Goal: Navigation & Orientation: Find specific page/section

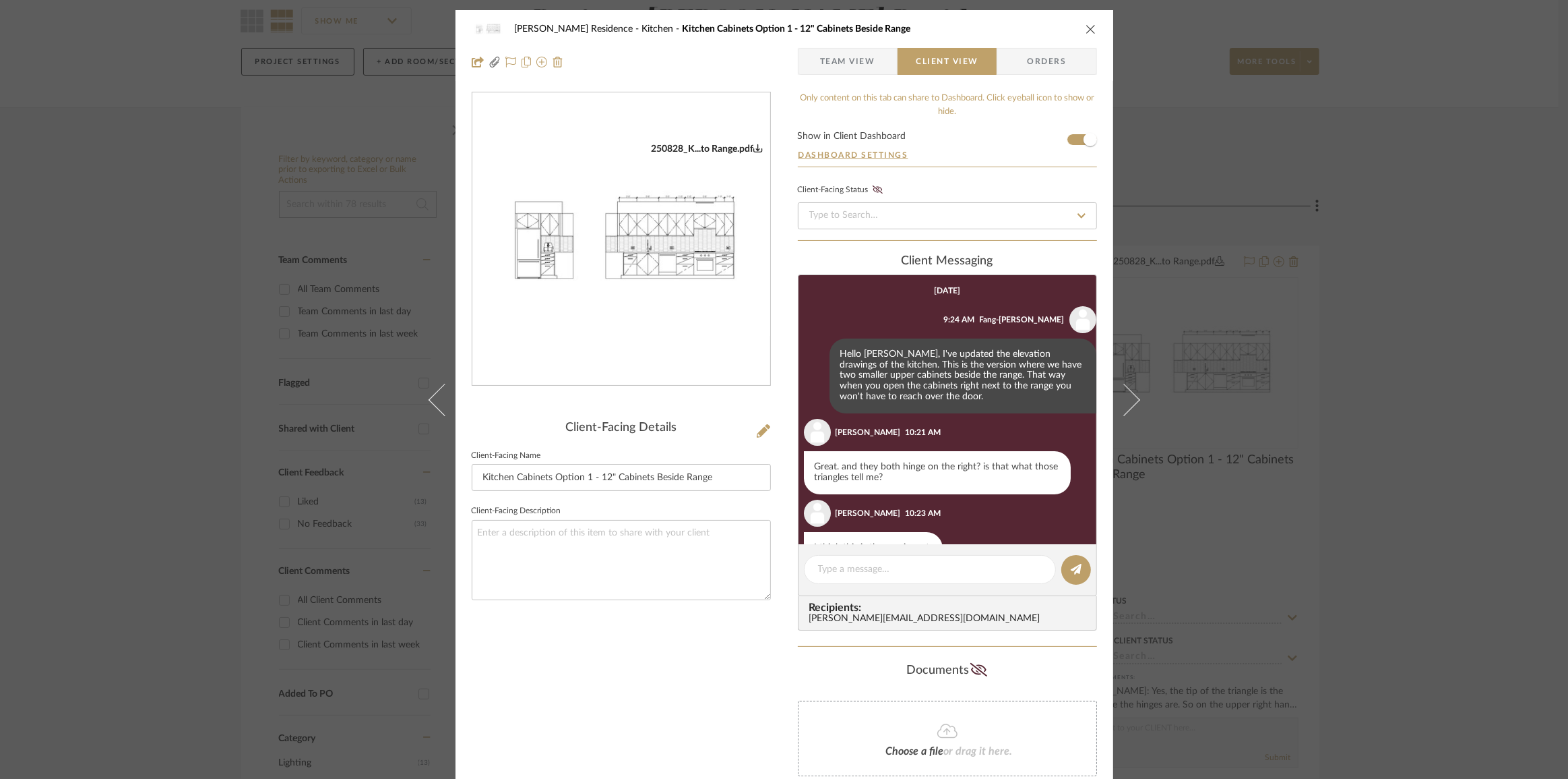
scroll to position [141, 0]
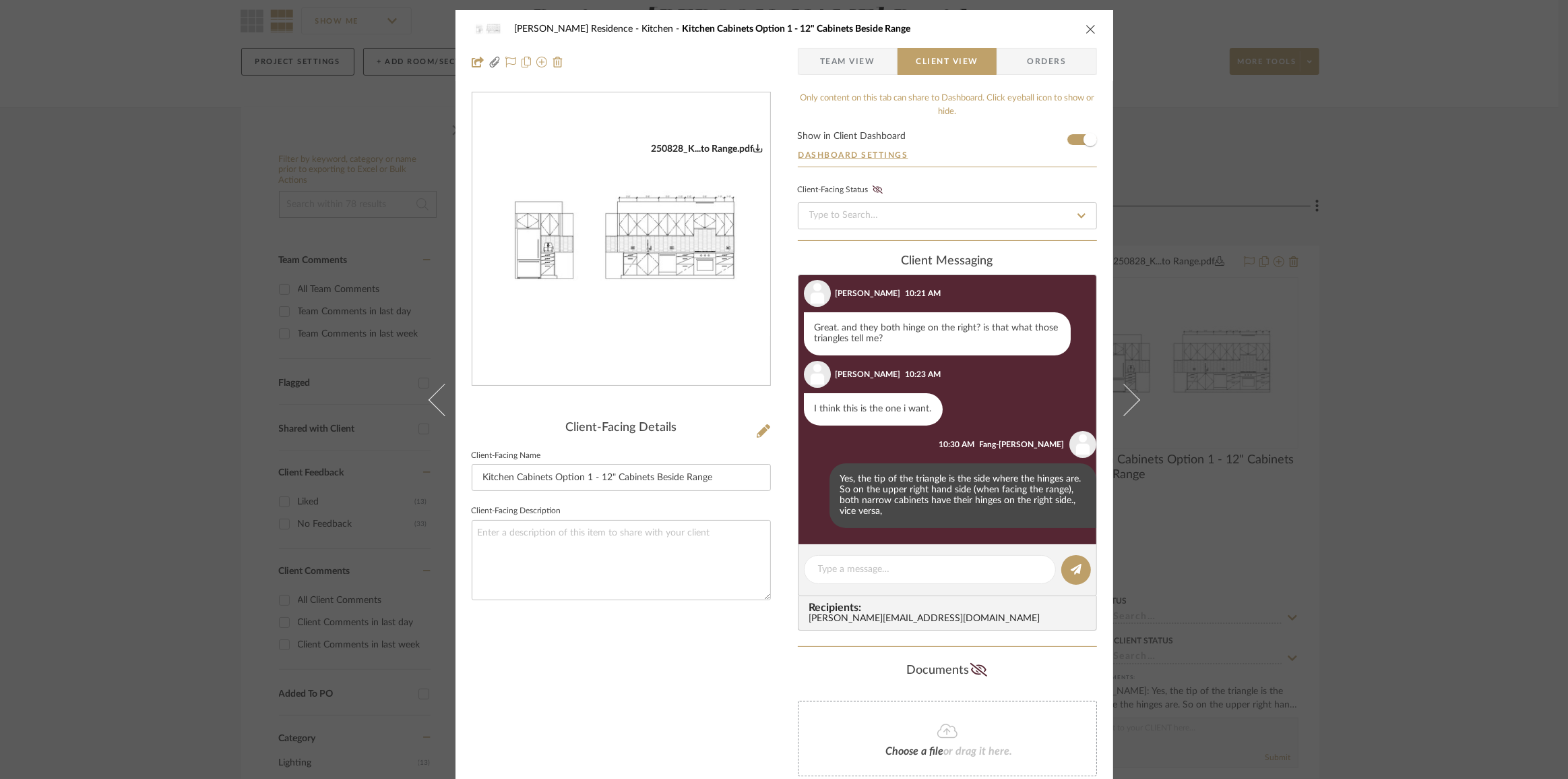
click at [346, 310] on div "Kauffman Residence Kitchen Kitchen Cabinets Option 1 - 12" Cabinets Beside Rang…" at bounding box center [784, 389] width 1568 height 779
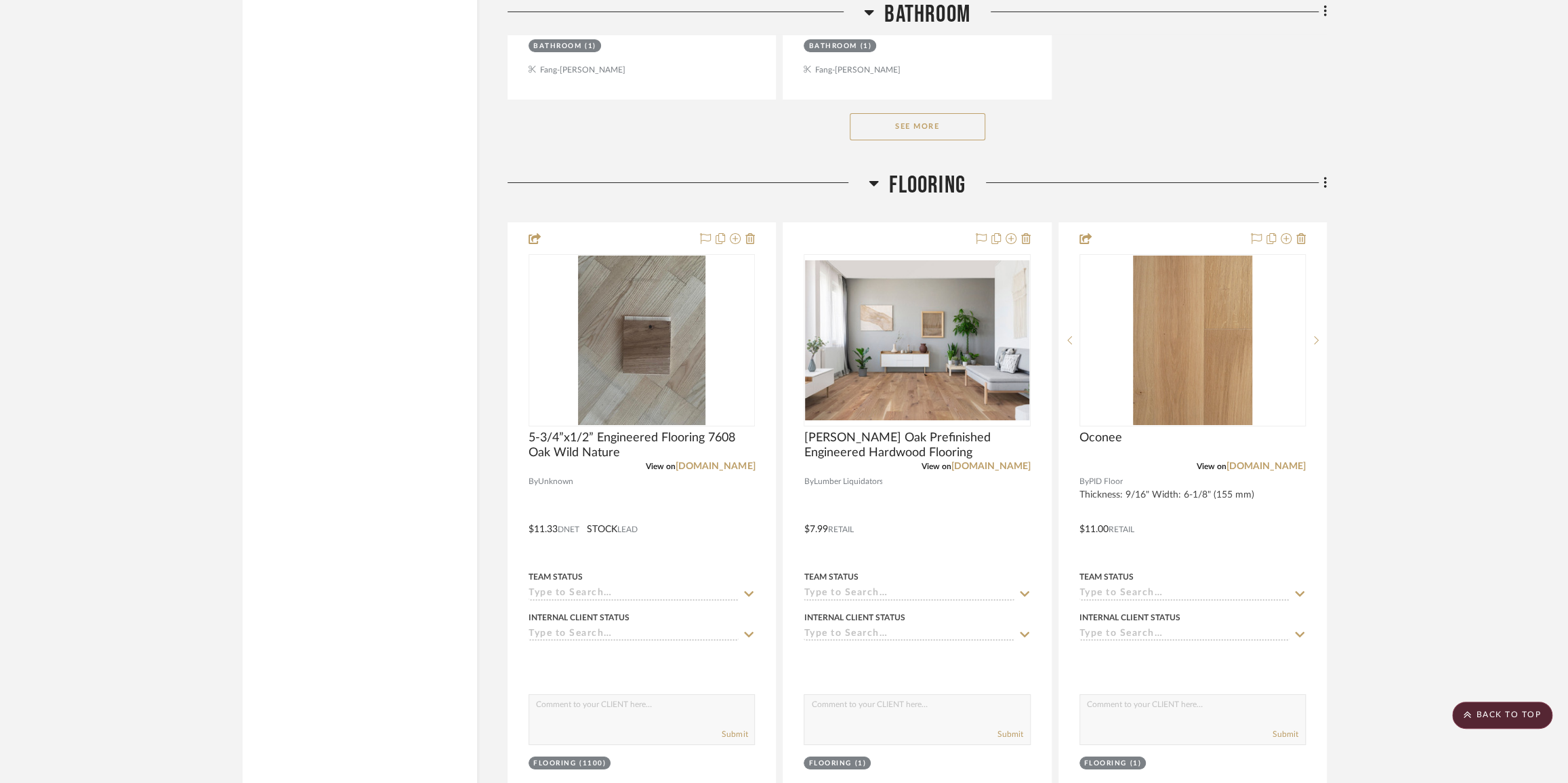
scroll to position [4127, 0]
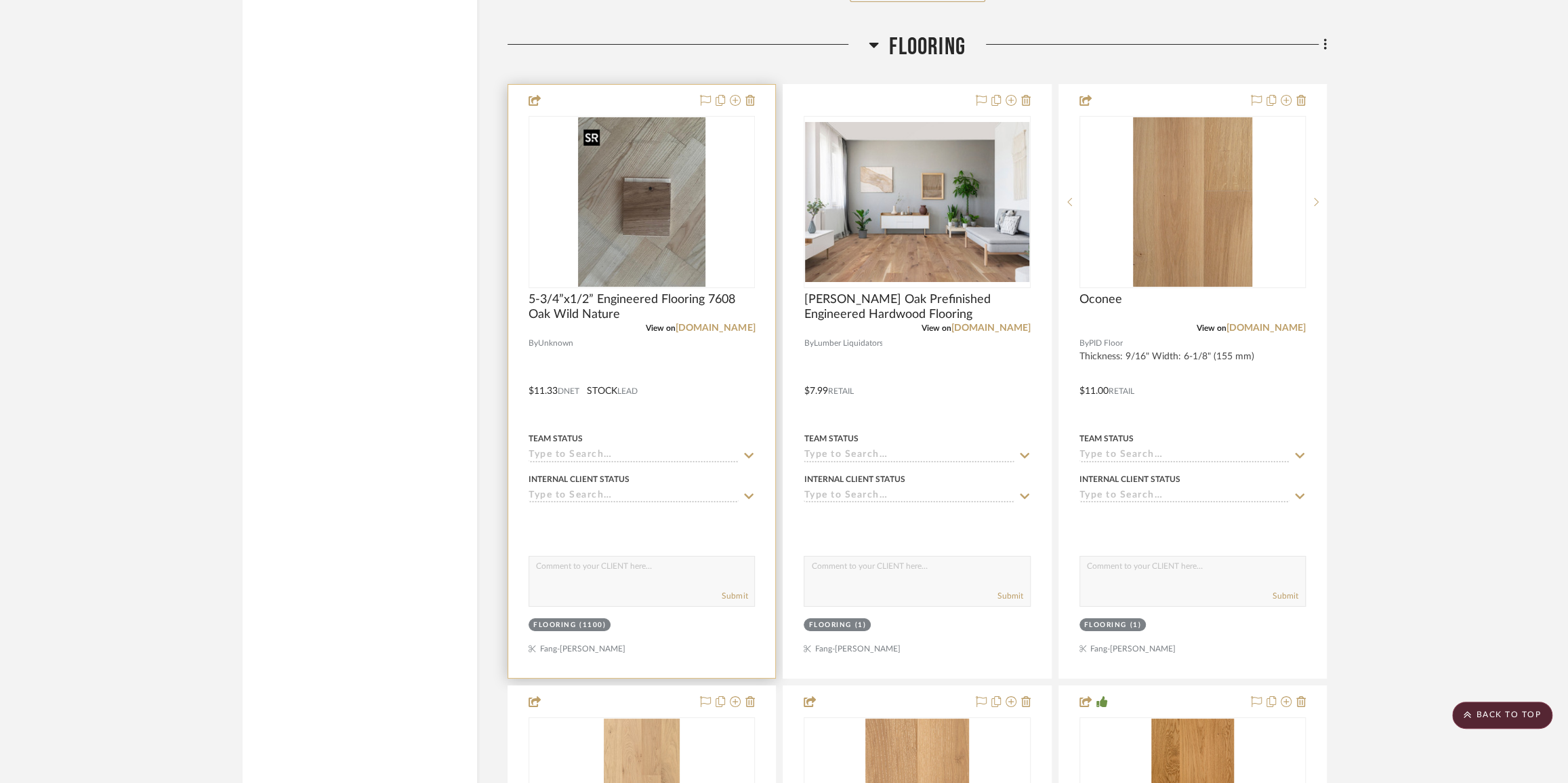
click at [0, 0] on img at bounding box center [0, 0] width 0 height 0
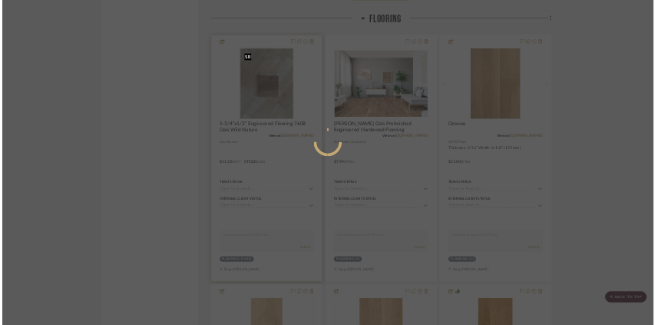
scroll to position [0, 0]
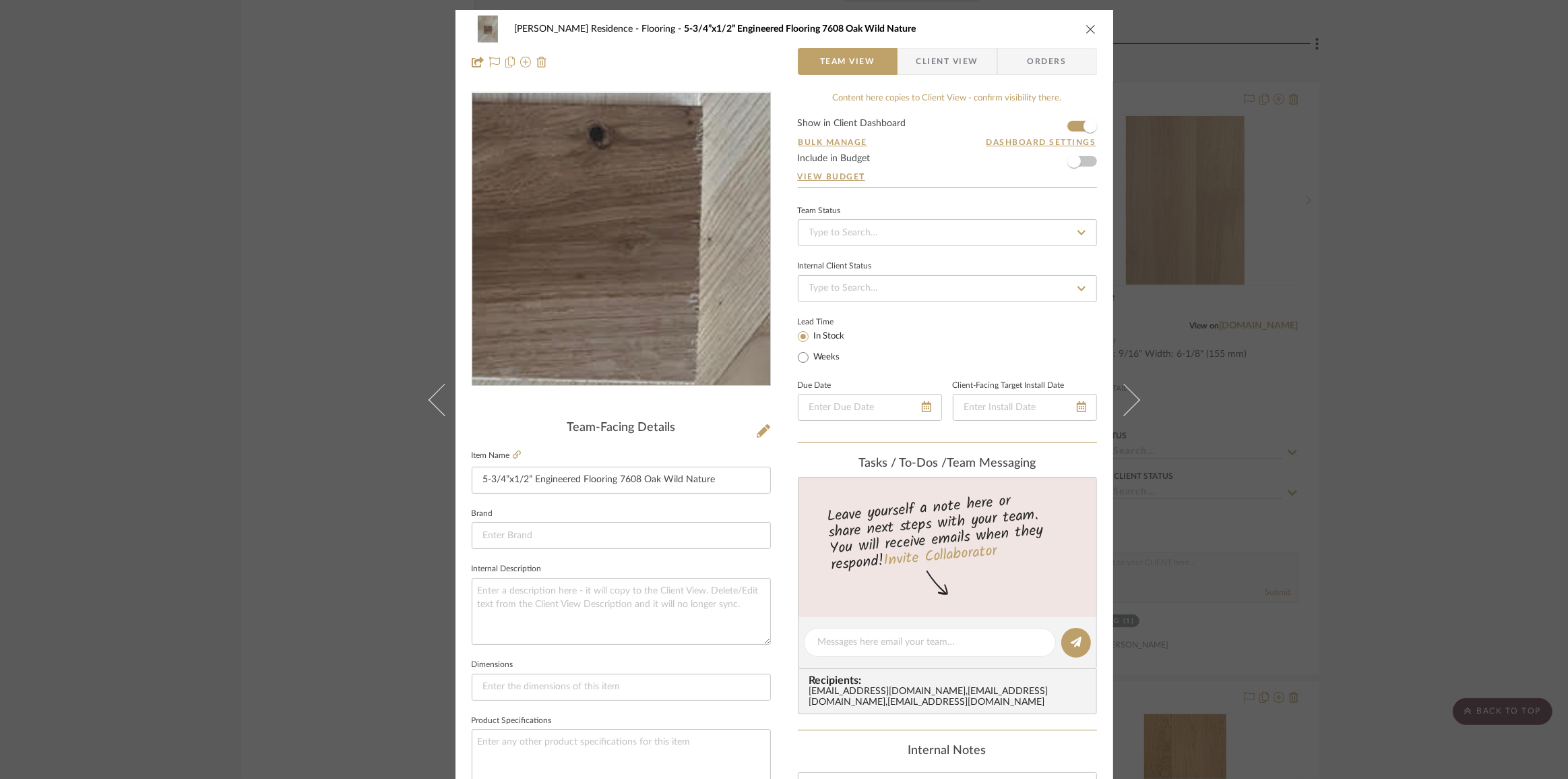
click at [640, 251] on img "0" at bounding box center [622, 239] width 219 height 292
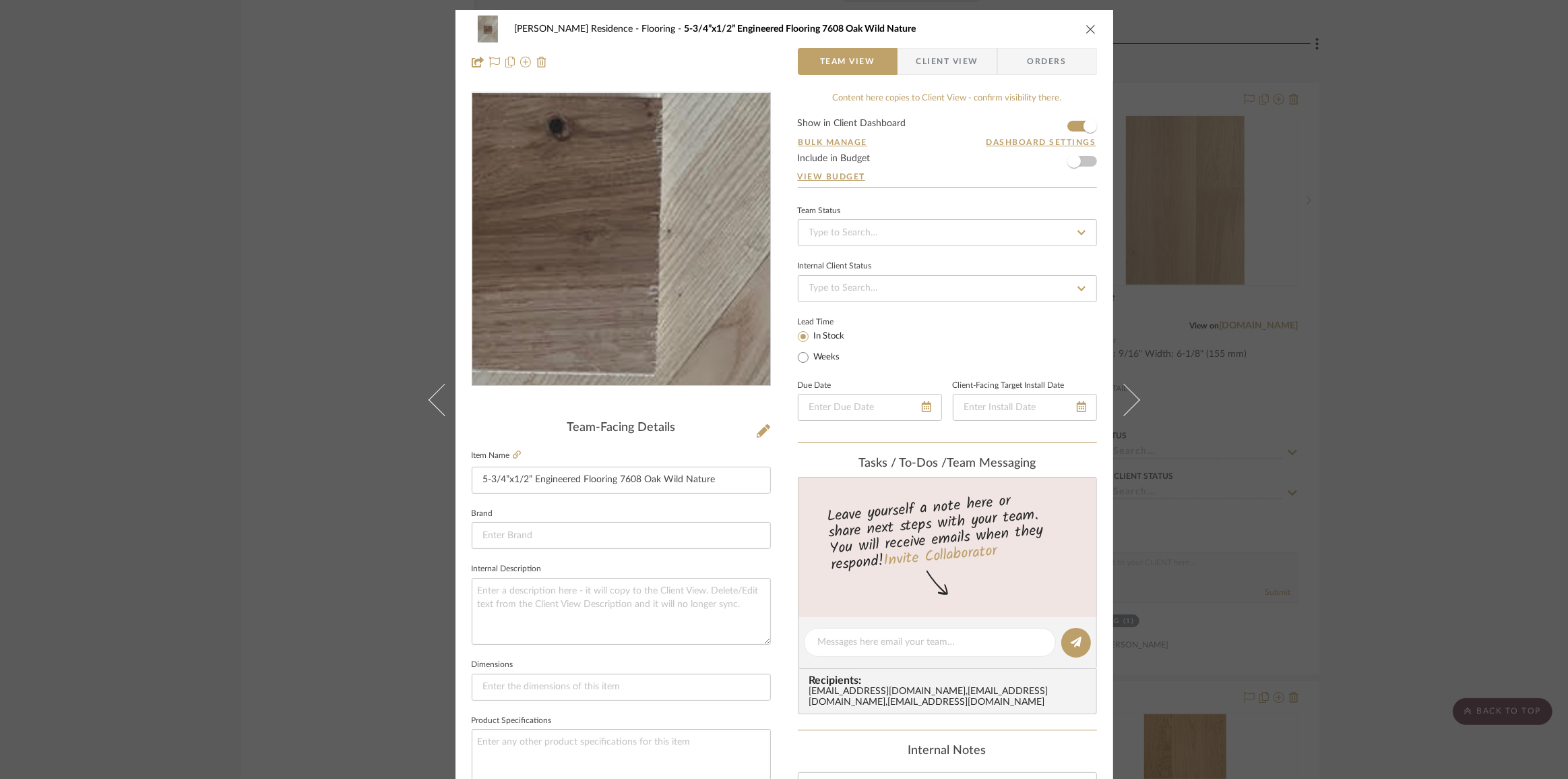
click at [653, 254] on img "0" at bounding box center [622, 239] width 219 height 292
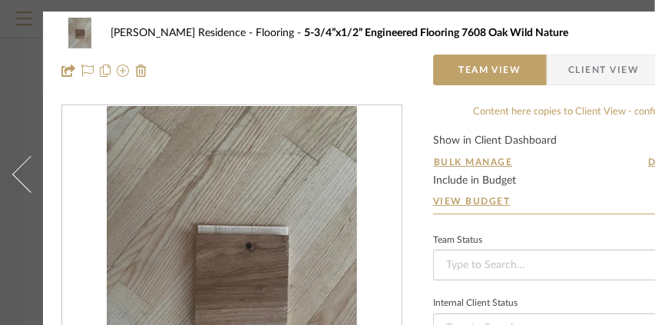
click at [287, 213] on img "0" at bounding box center [232, 272] width 250 height 333
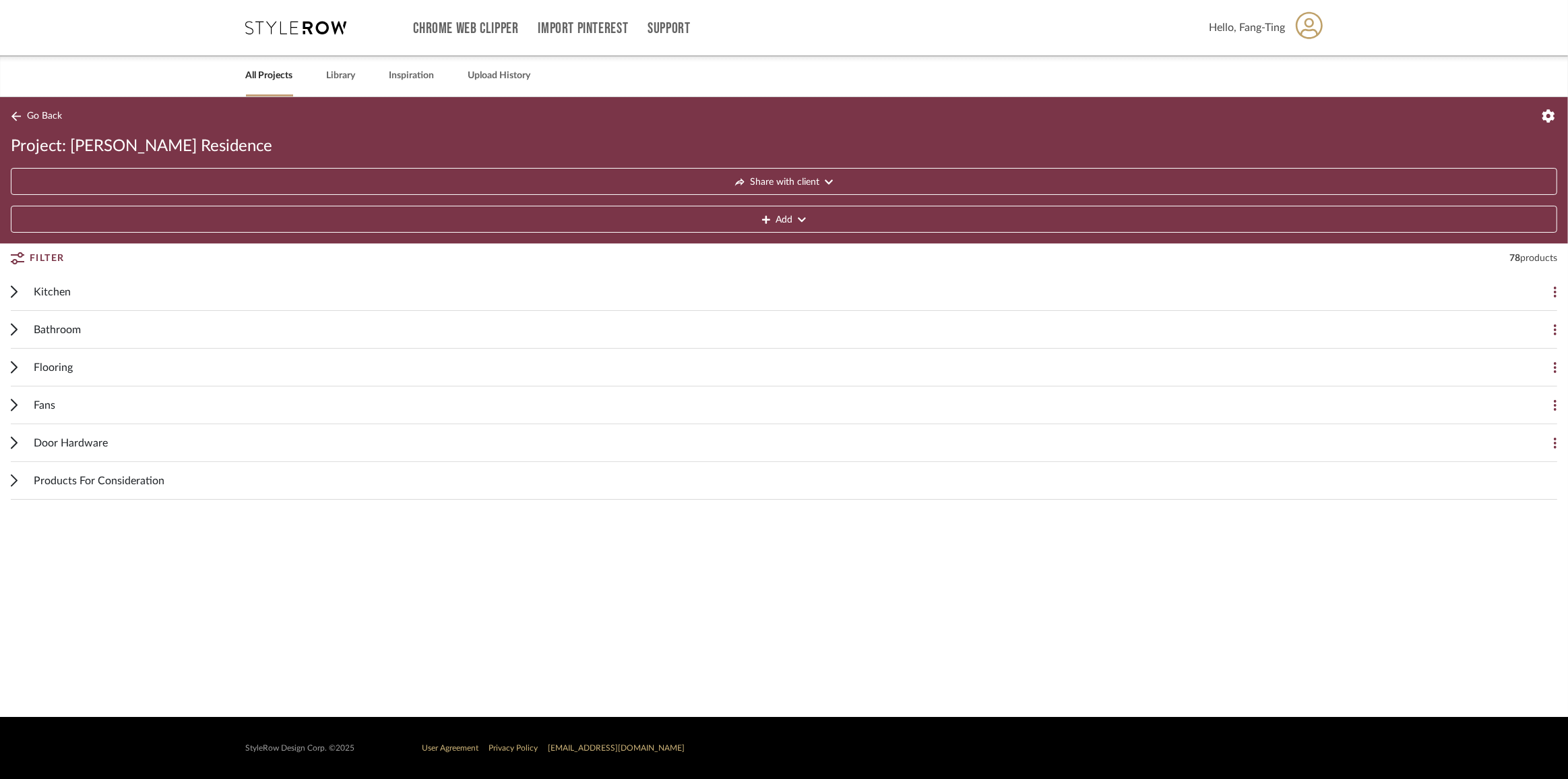
click at [34, 111] on span "Go Back" at bounding box center [45, 116] width 35 height 11
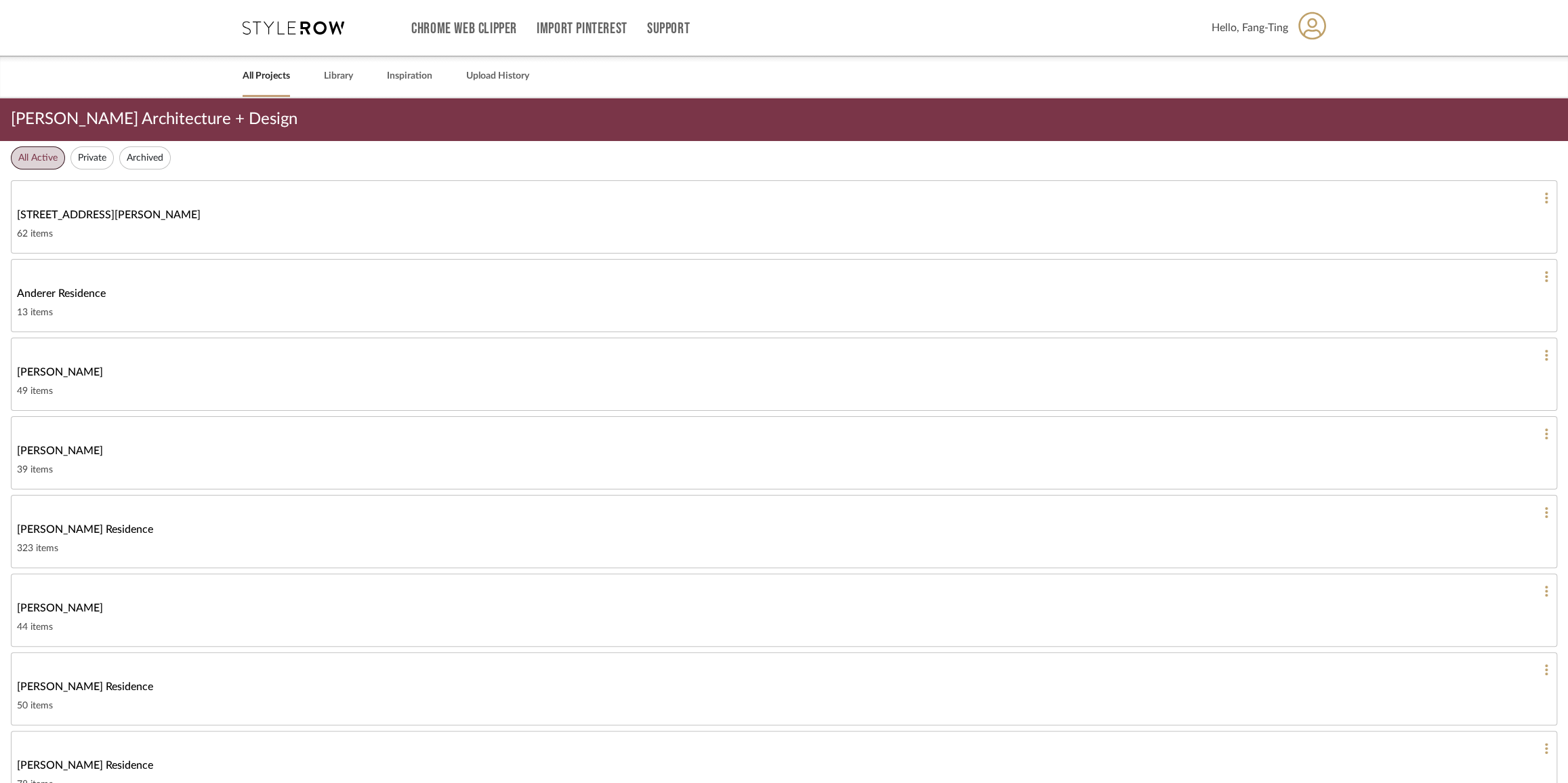
click at [273, 23] on icon at bounding box center [293, 27] width 102 height 13
click at [270, 34] on icon at bounding box center [293, 27] width 102 height 13
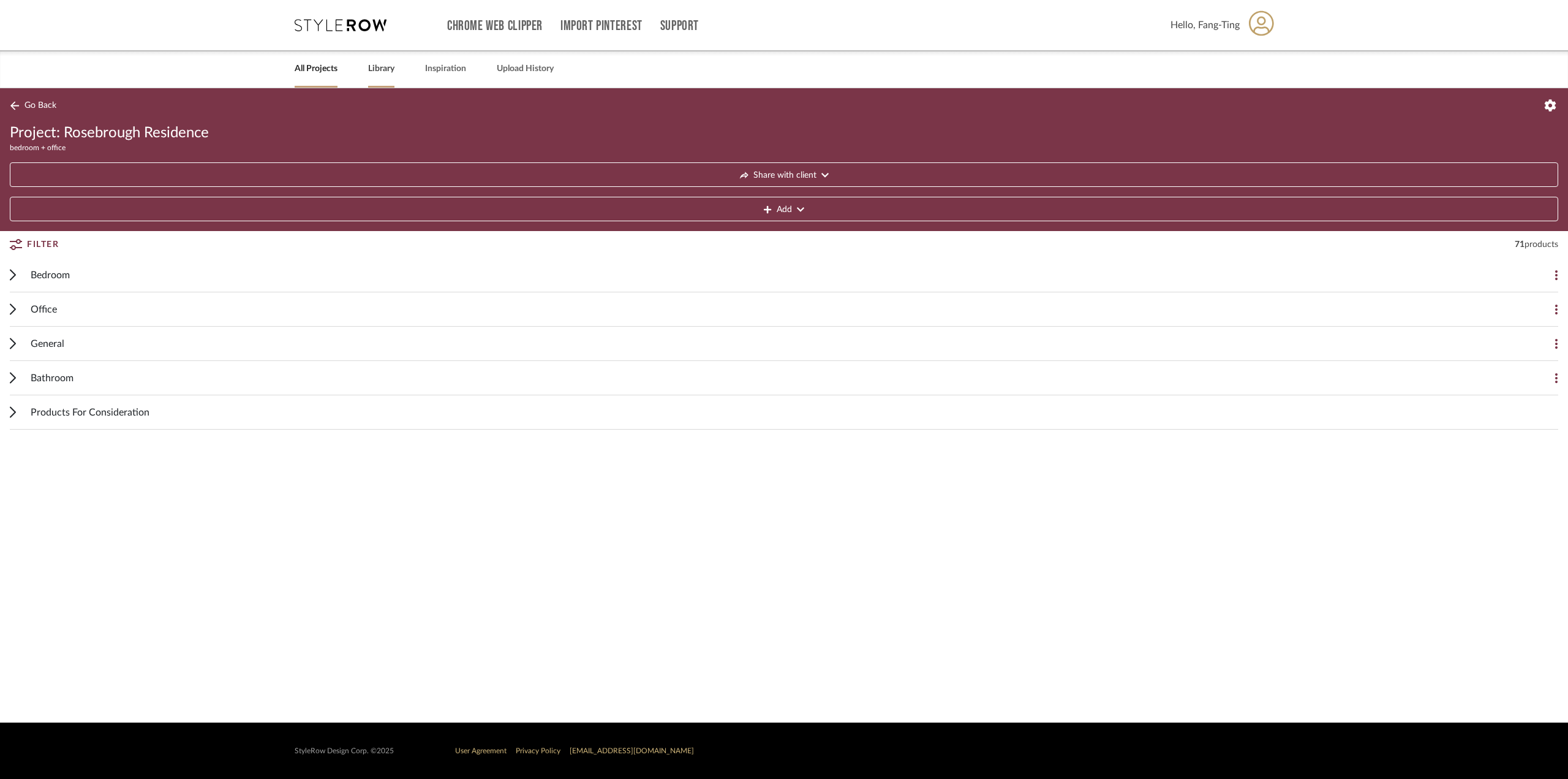
click at [389, 69] on link "Library" at bounding box center [381, 69] width 26 height 17
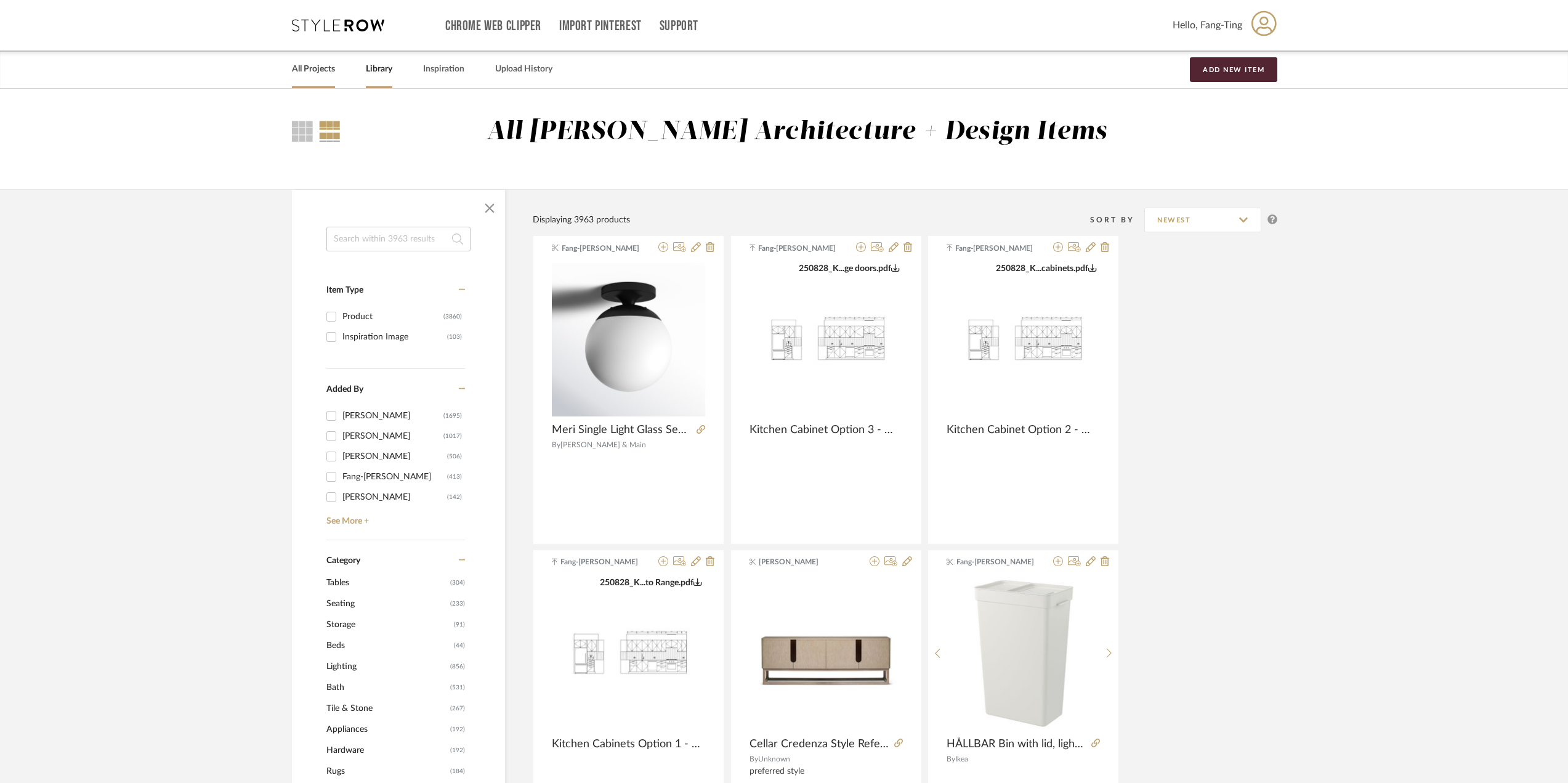
click at [319, 65] on link "All Projects" at bounding box center [314, 69] width 43 height 17
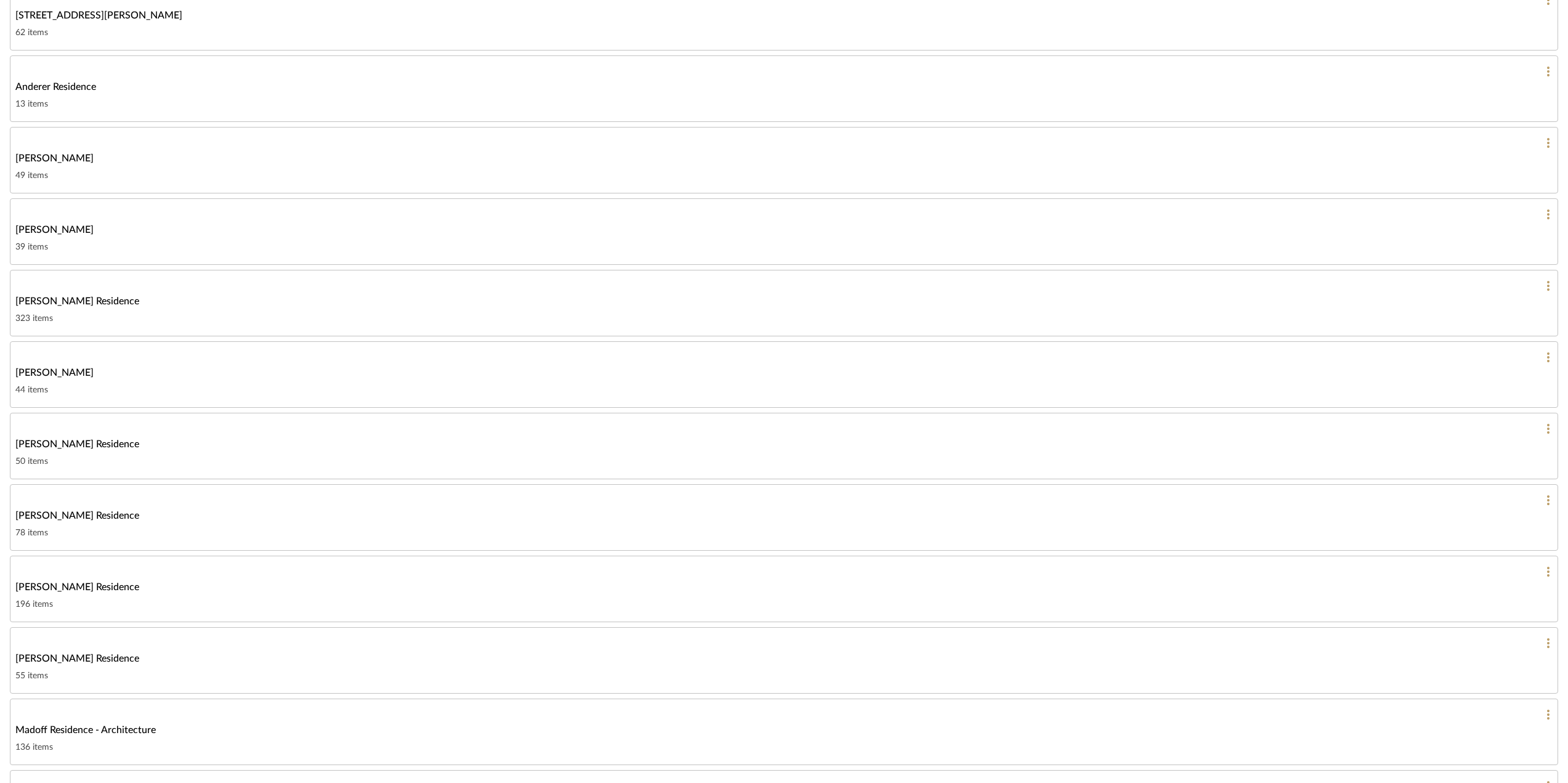
scroll to position [246, 0]
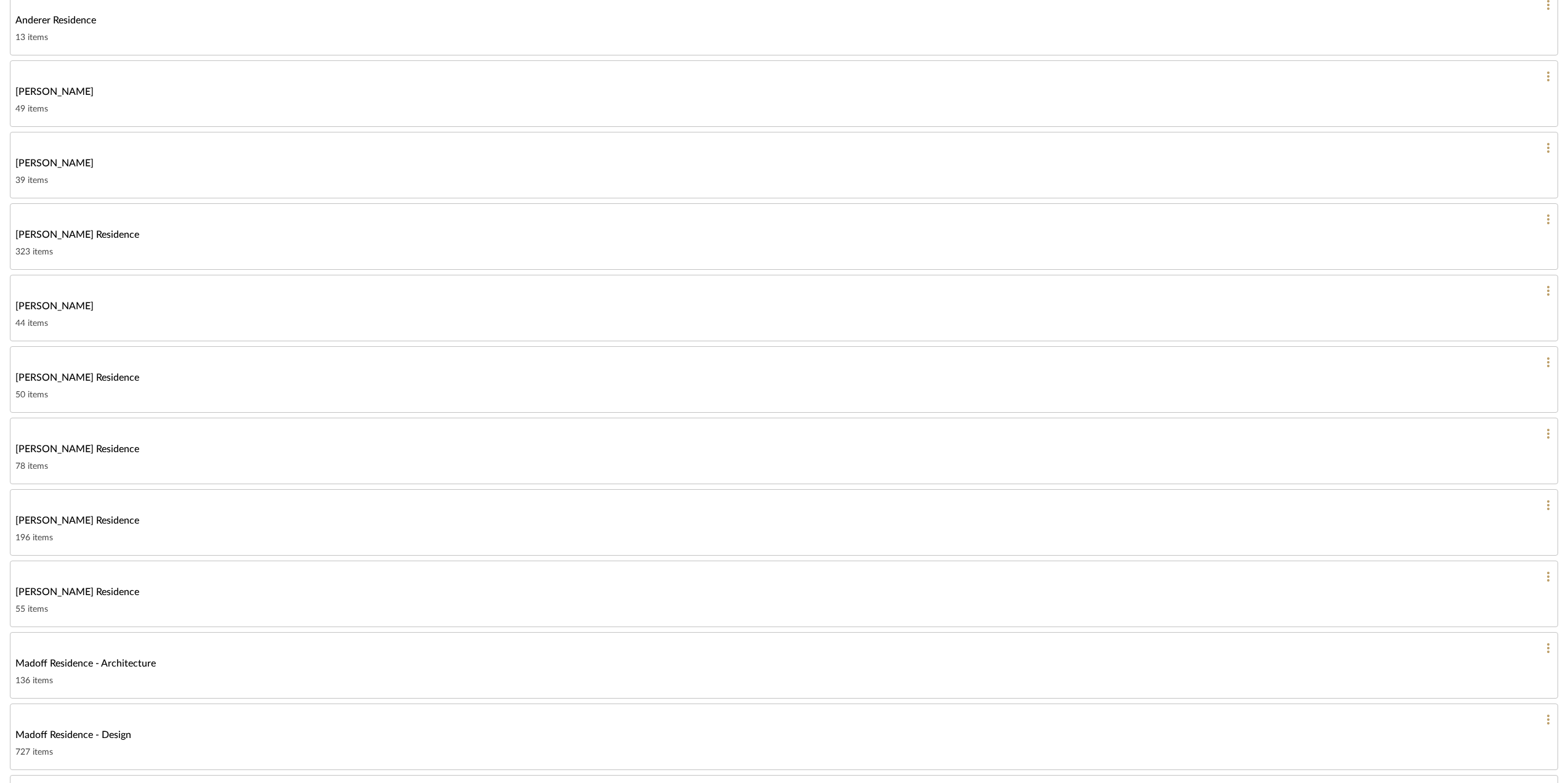
click at [91, 260] on div "78 items" at bounding box center [784, 466] width 1538 height 14
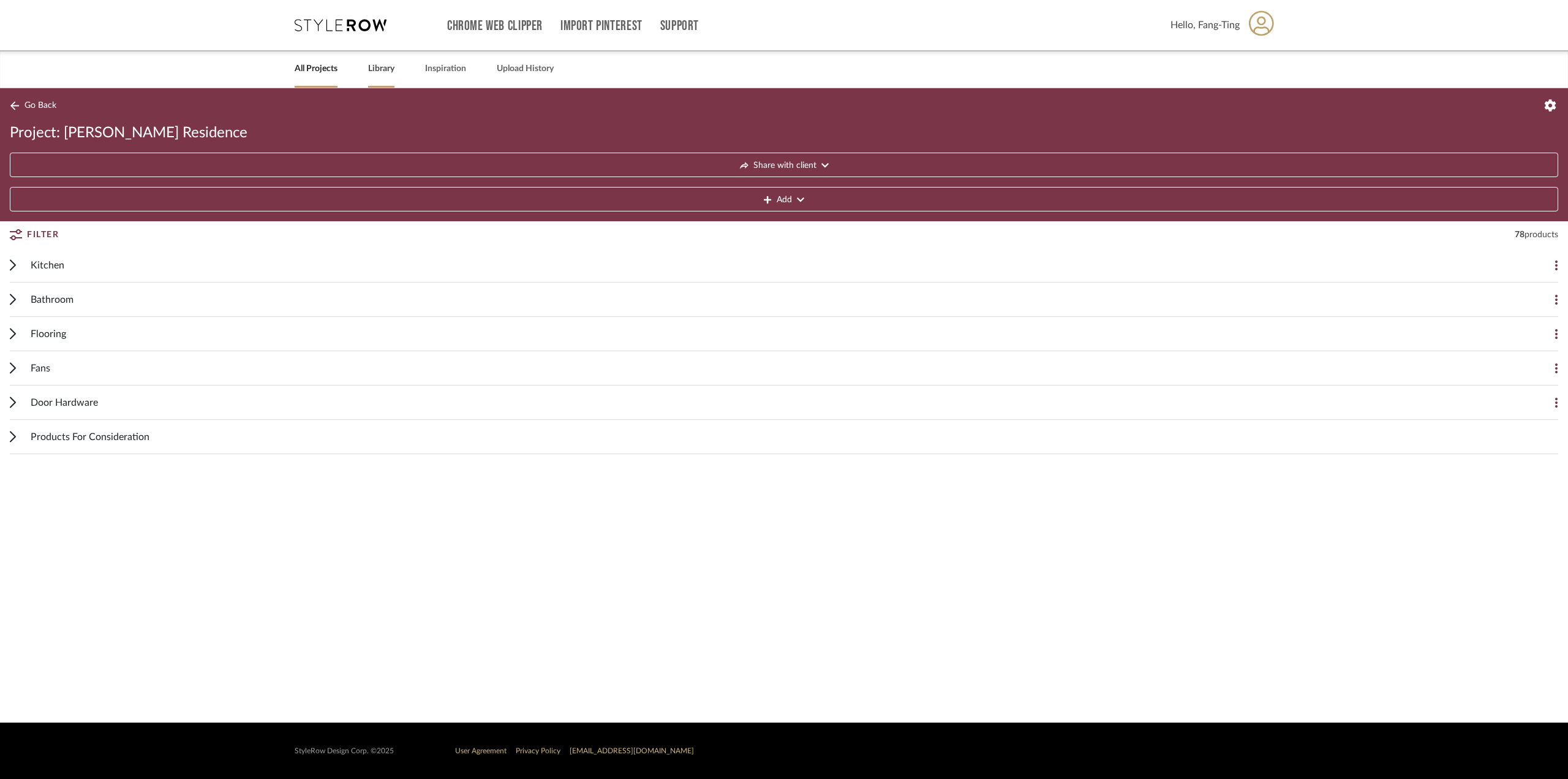
click at [381, 70] on link "Library" at bounding box center [381, 69] width 26 height 17
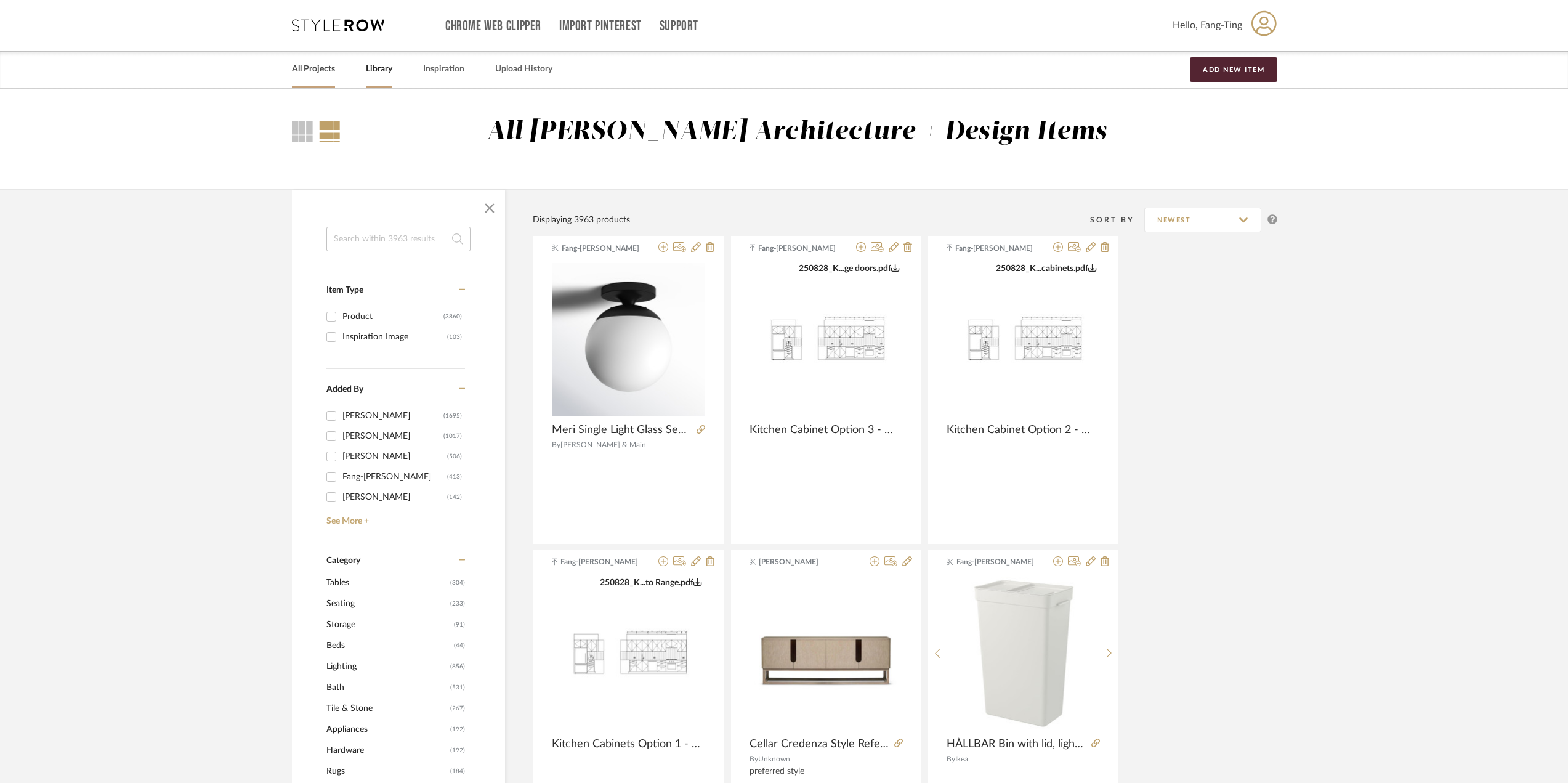
click at [323, 63] on link "All Projects" at bounding box center [314, 69] width 43 height 17
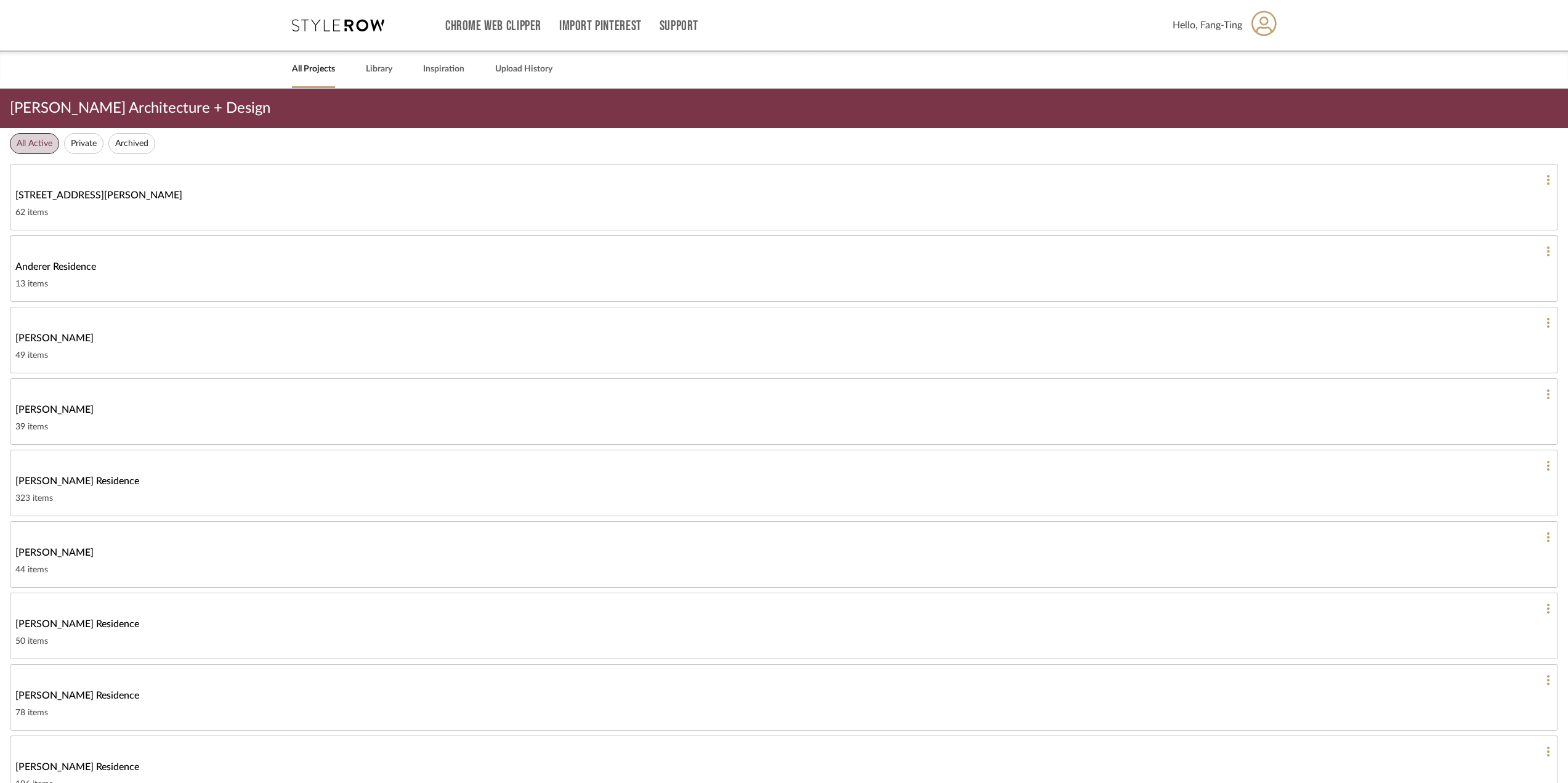
click at [77, 144] on button "Private" at bounding box center [83, 144] width 39 height 21
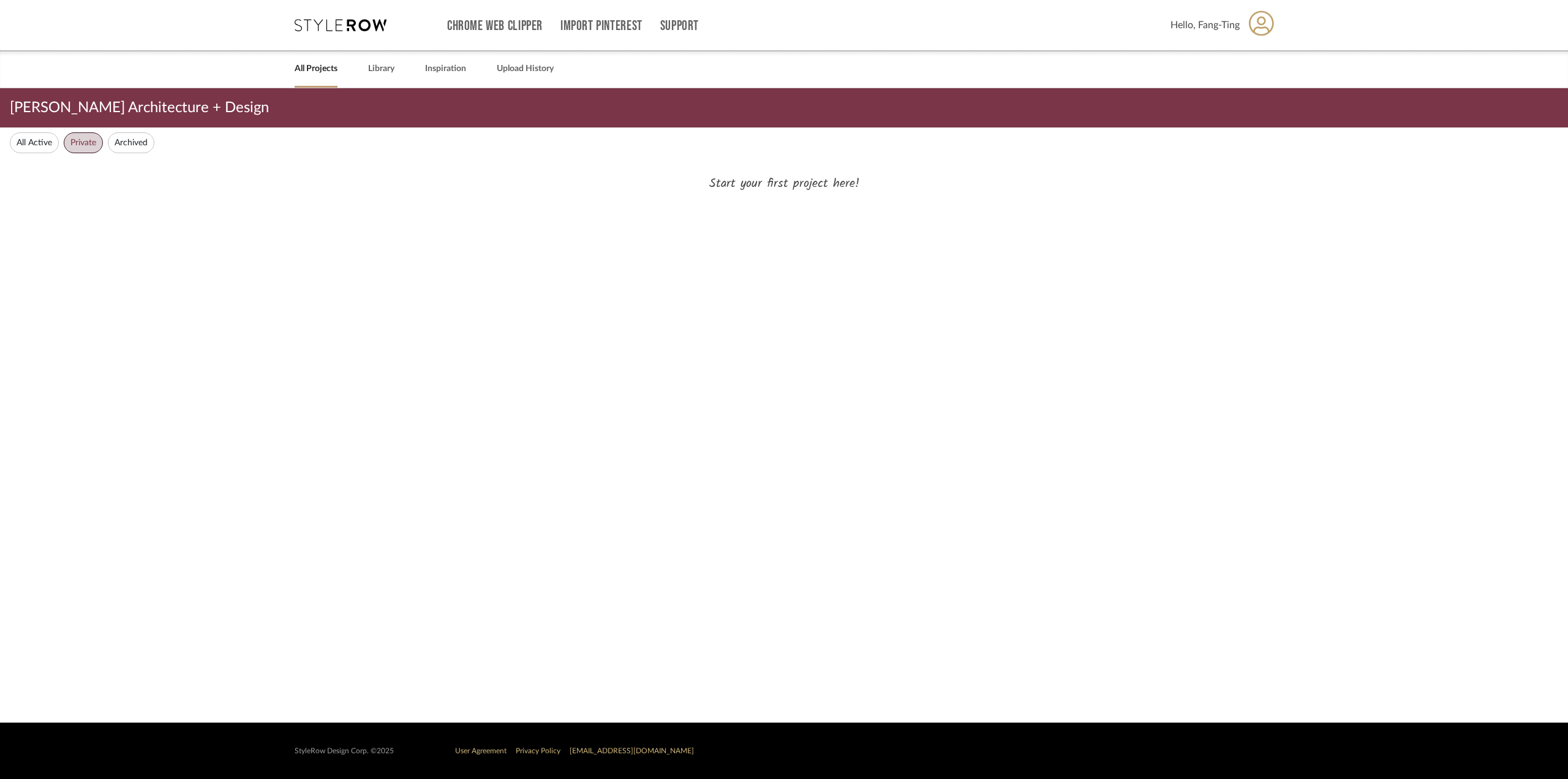
click at [30, 138] on button "All Active" at bounding box center [34, 143] width 49 height 21
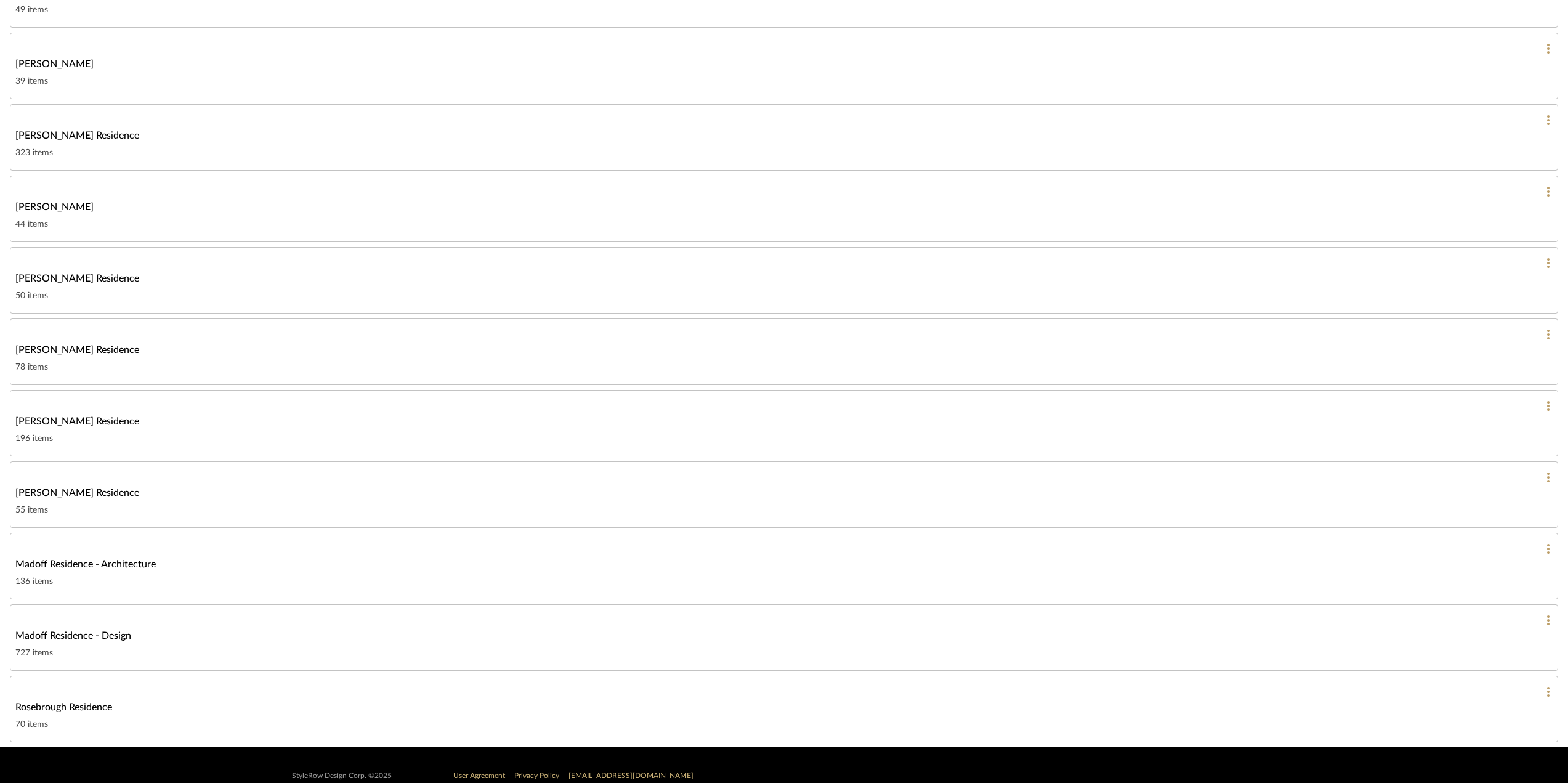
scroll to position [367, 0]
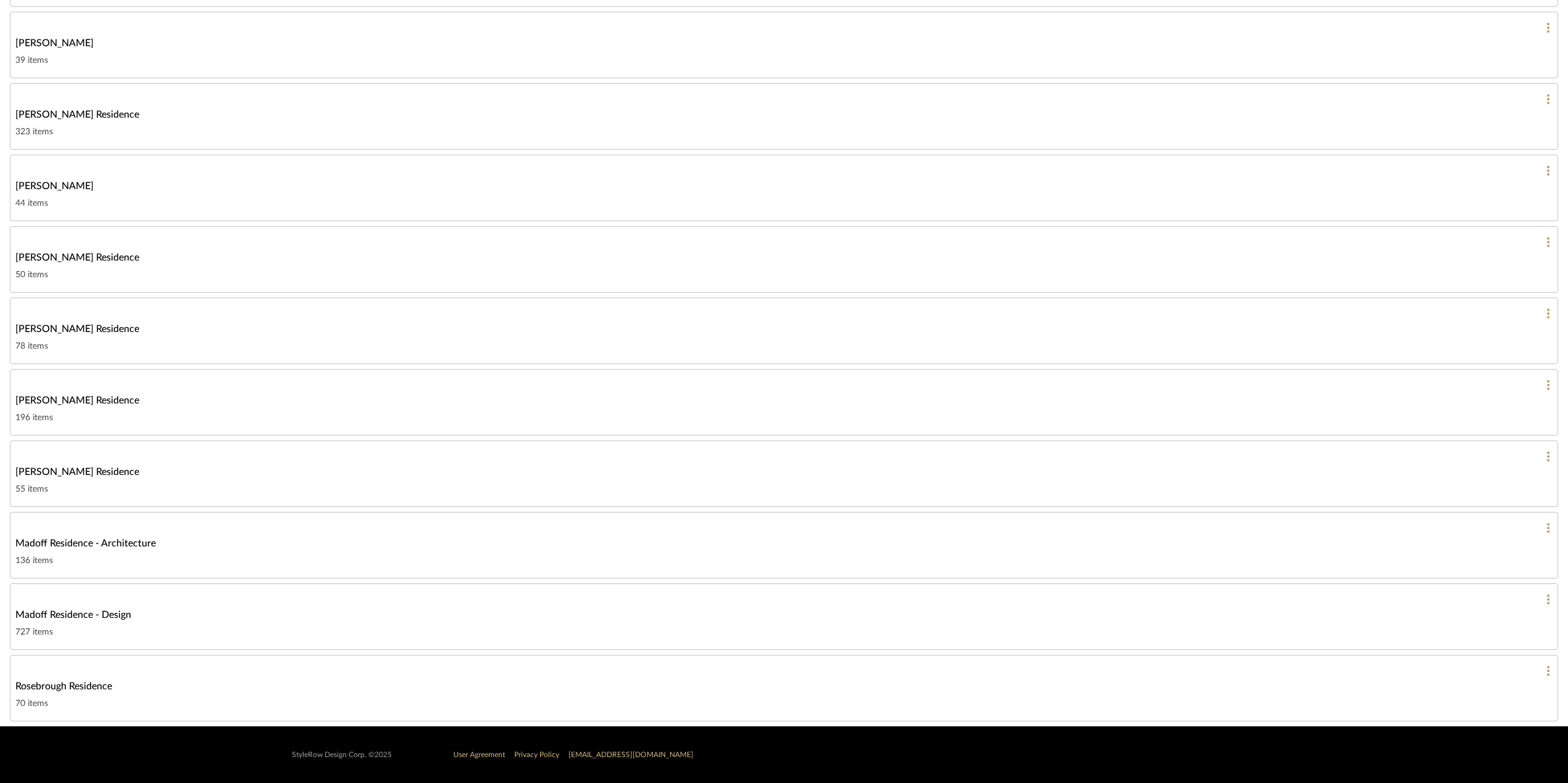
click at [100, 260] on link "Kauffman Residence 78 items" at bounding box center [784, 331] width 1549 height 67
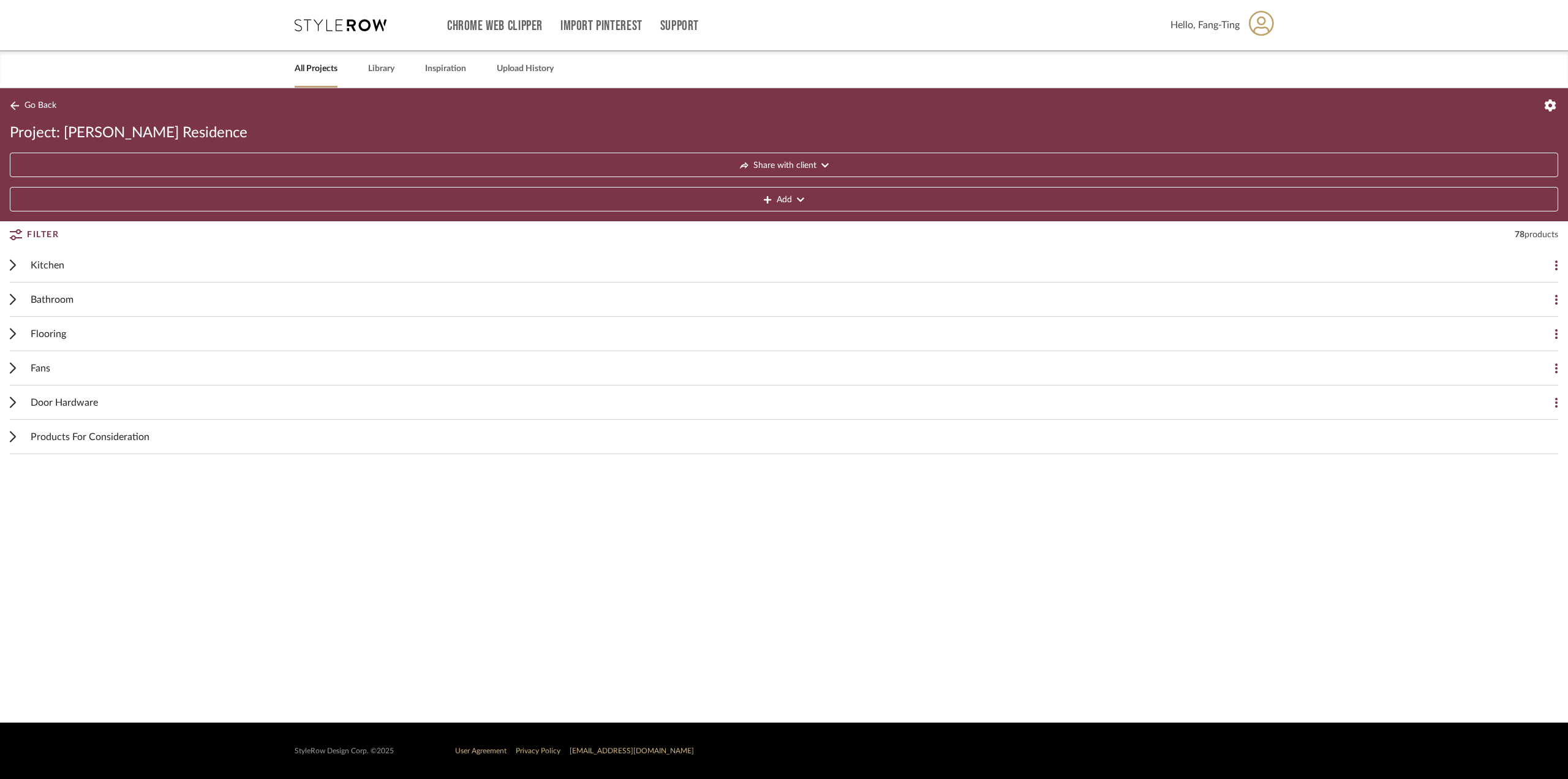
click at [35, 259] on span "Bathroom" at bounding box center [52, 299] width 43 height 14
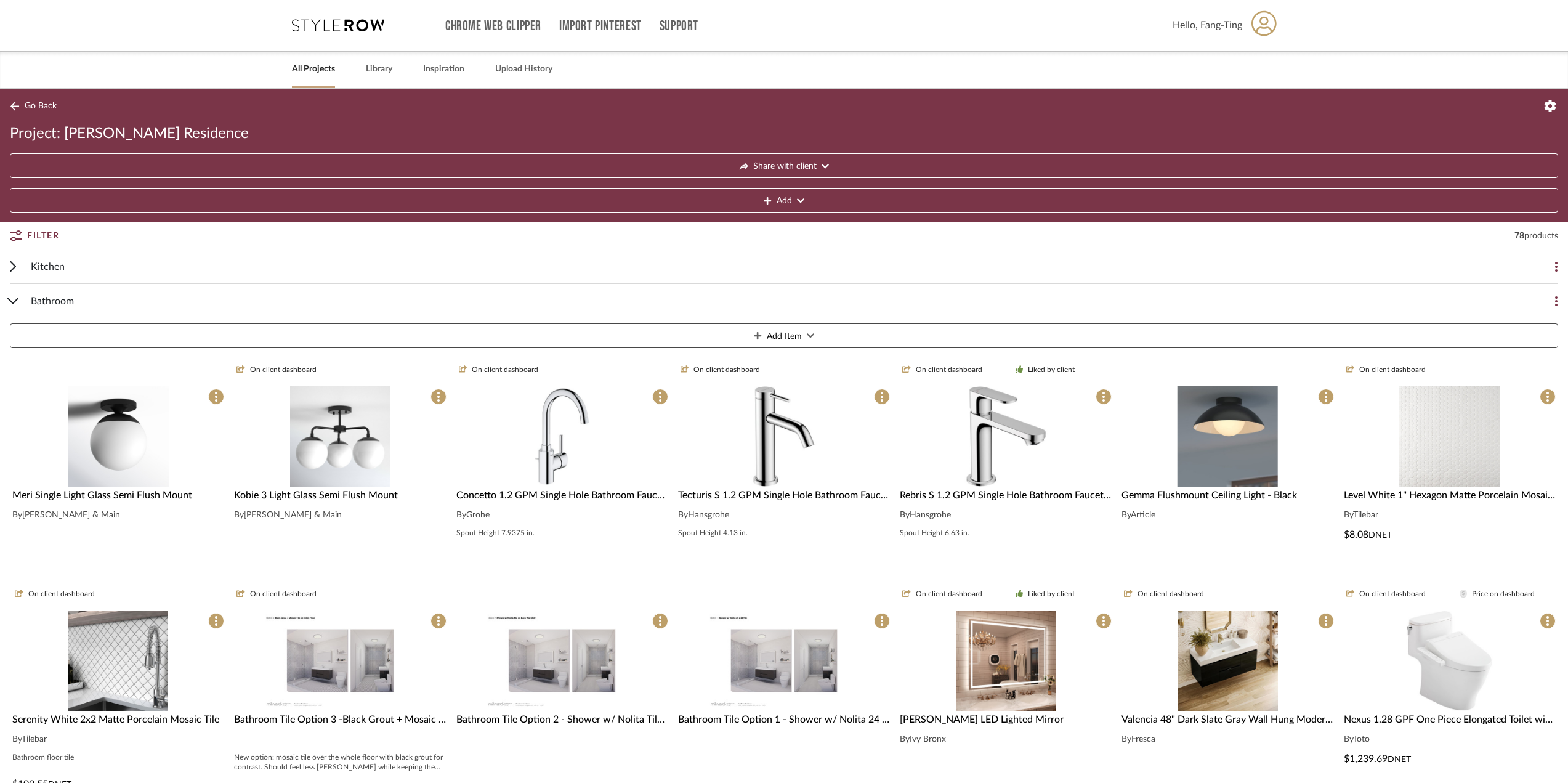
click at [525, 260] on icon at bounding box center [1556, 301] width 2 height 10
click at [525, 102] on div at bounding box center [784, 392] width 1568 height 783
click at [525, 102] on icon at bounding box center [1550, 105] width 12 height 12
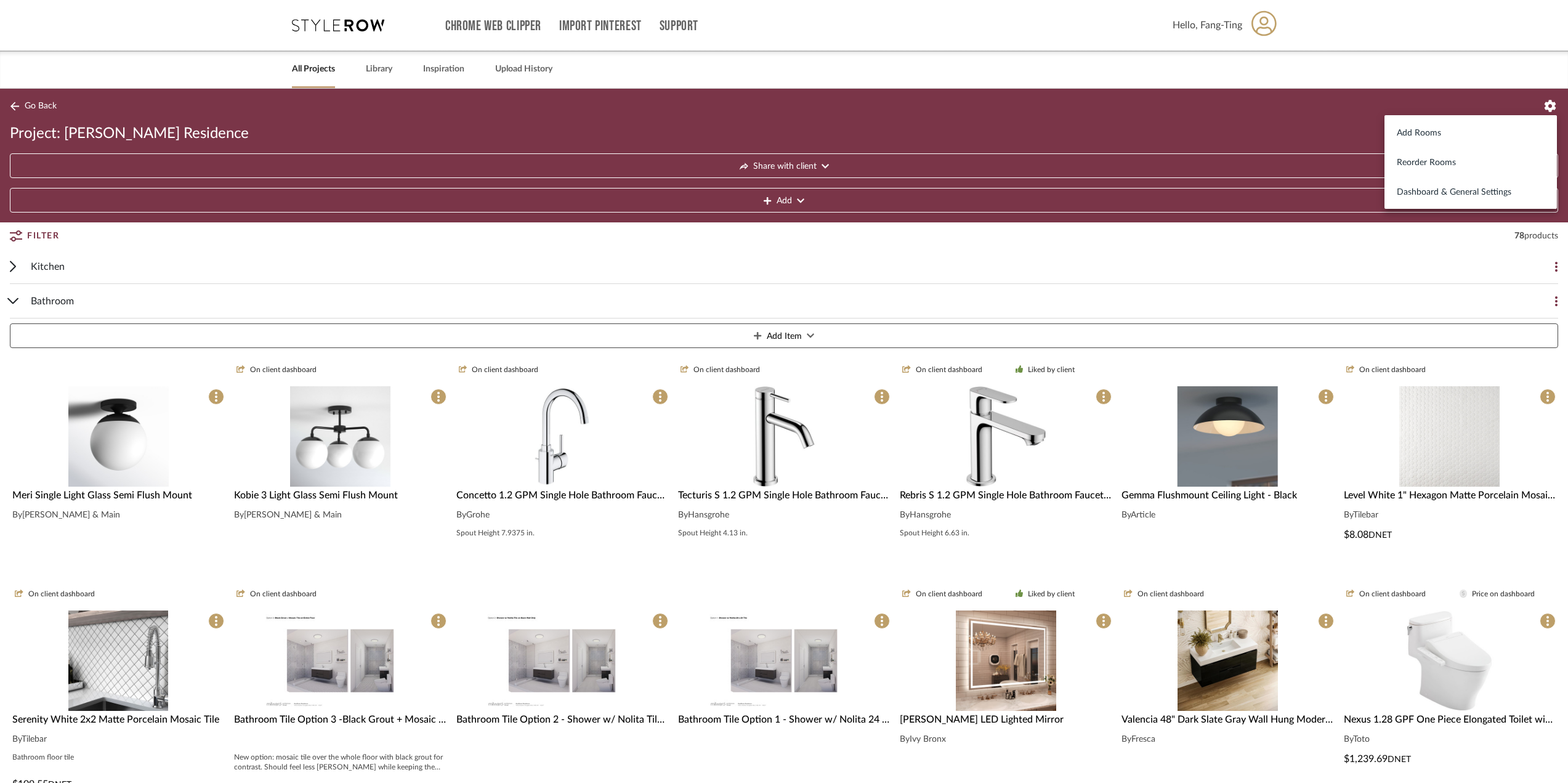
click at [525, 89] on div at bounding box center [784, 392] width 1568 height 783
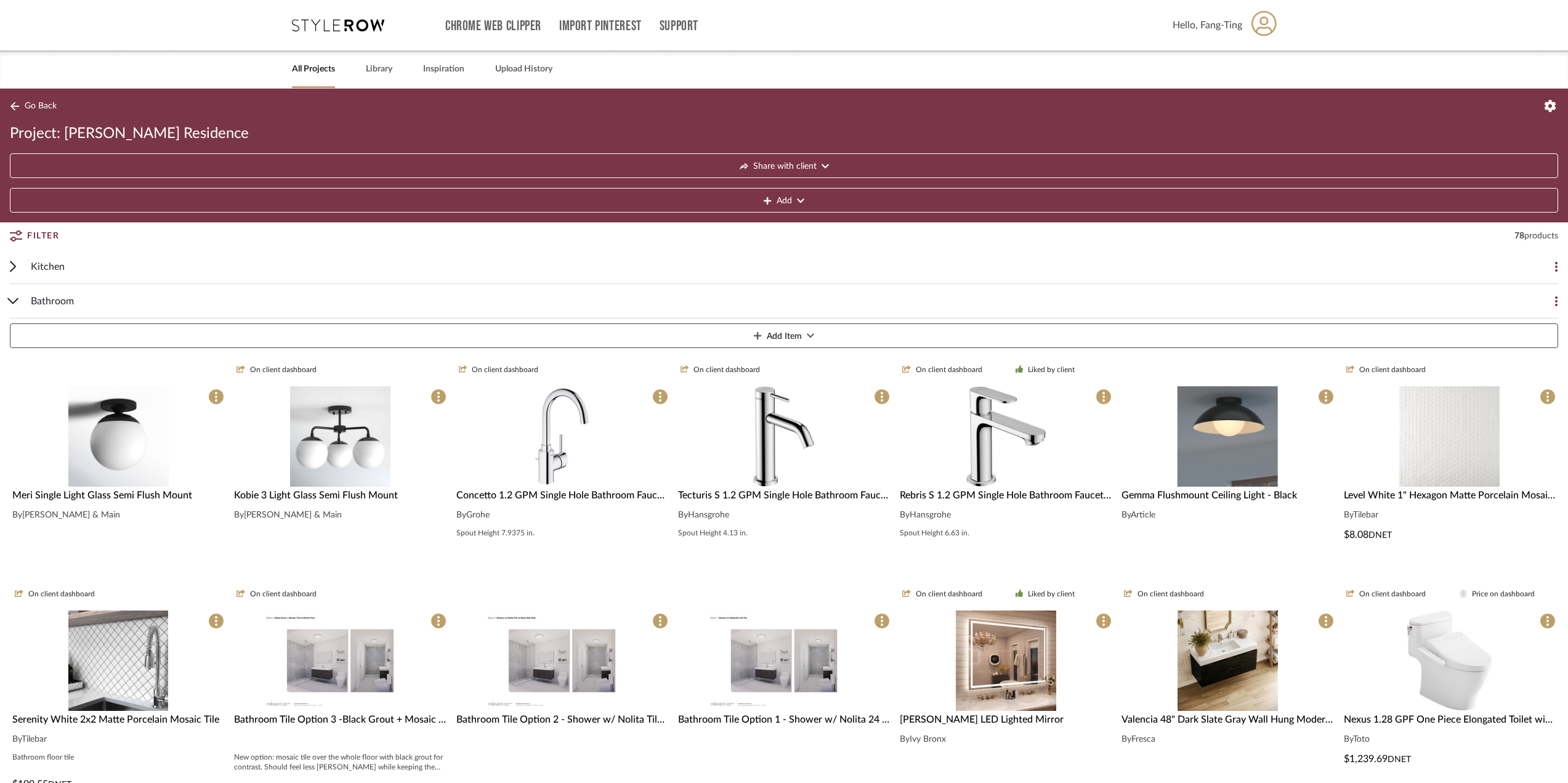
click at [525, 103] on icon at bounding box center [1550, 105] width 12 height 12
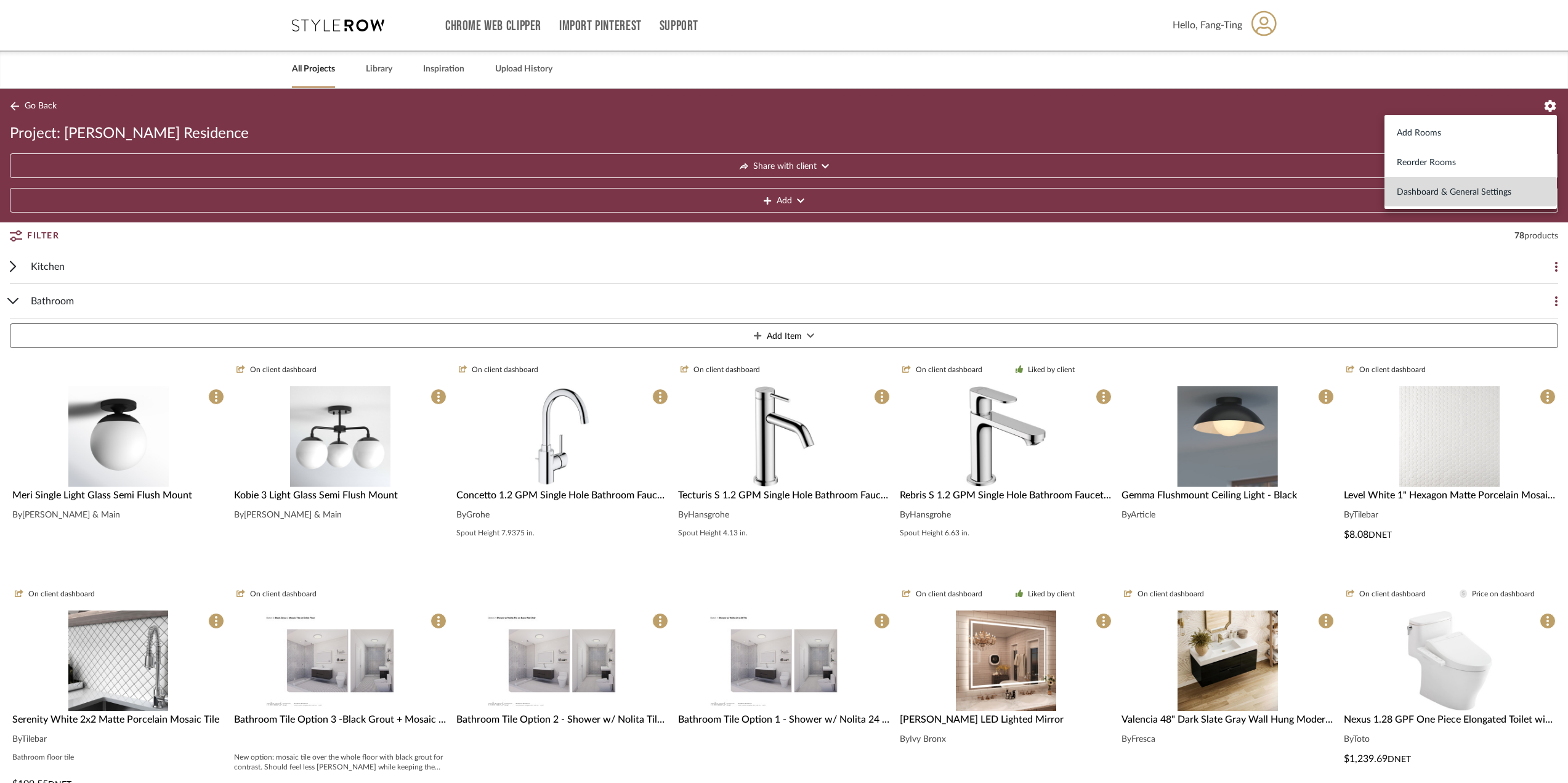
click at [525, 197] on button "Dashboard & General Settings" at bounding box center [1471, 191] width 173 height 30
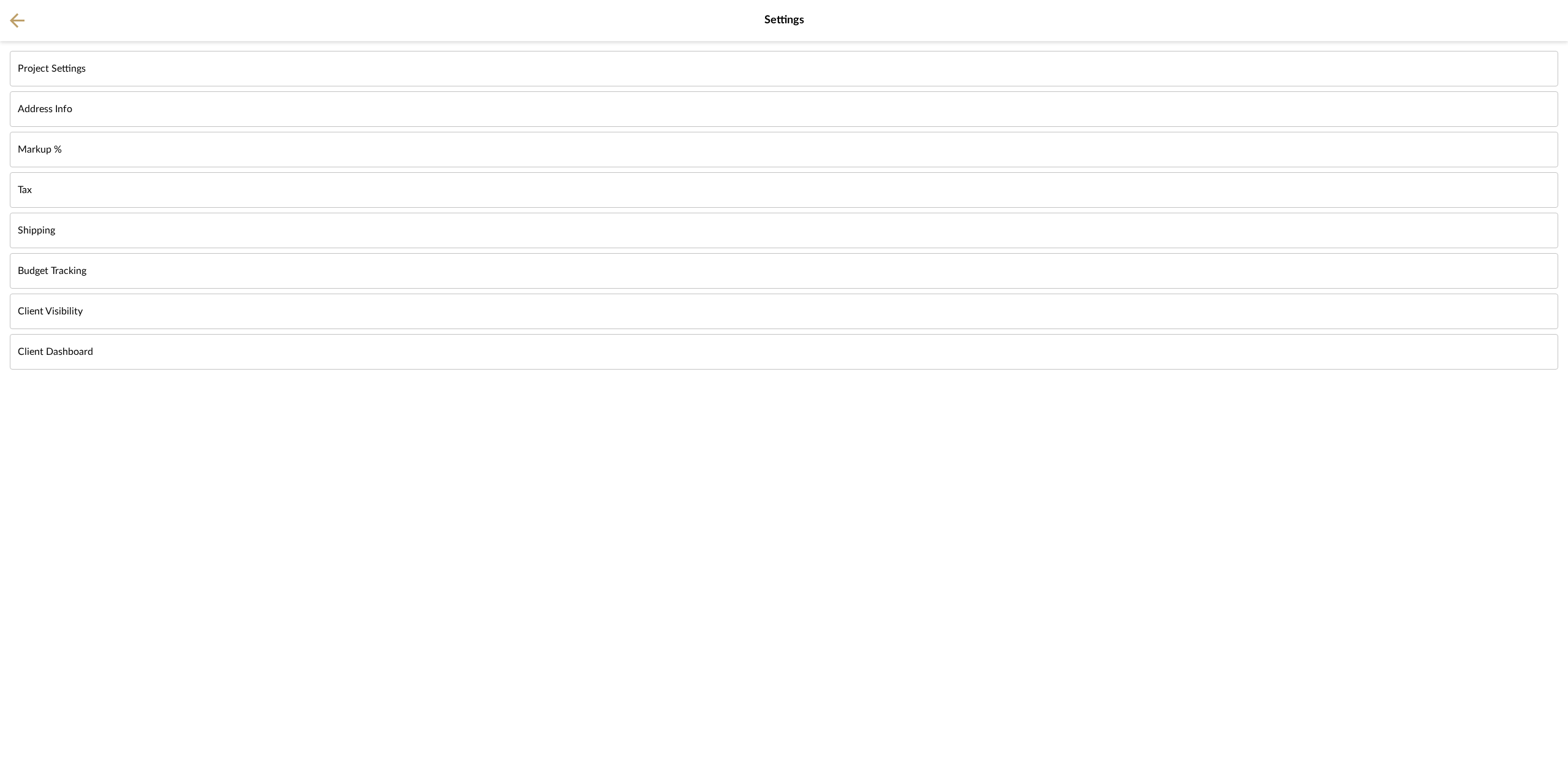
click at [101, 259] on button "Client Dashboard" at bounding box center [784, 351] width 1549 height 36
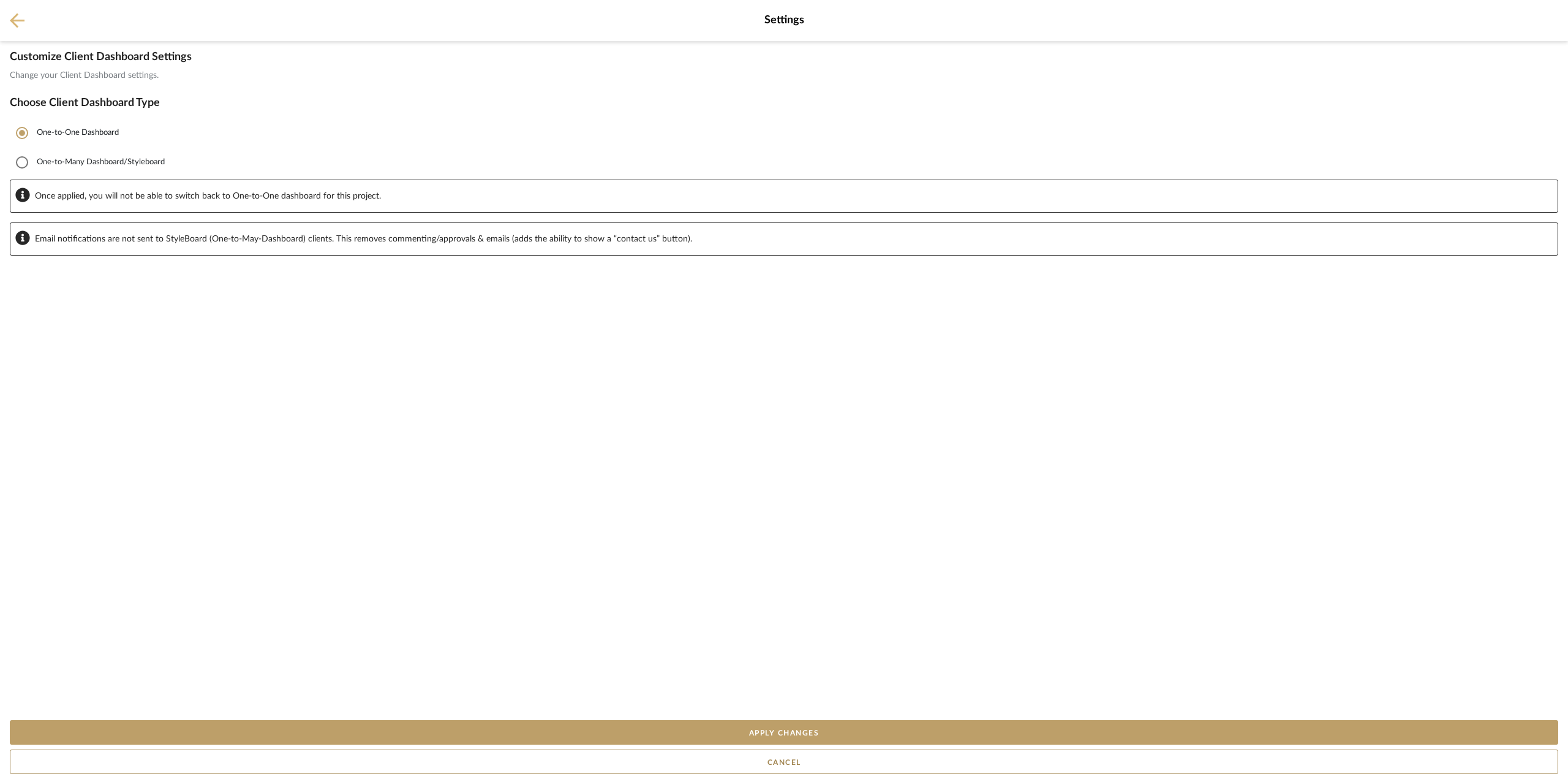
click at [18, 19] on icon at bounding box center [17, 20] width 14 height 15
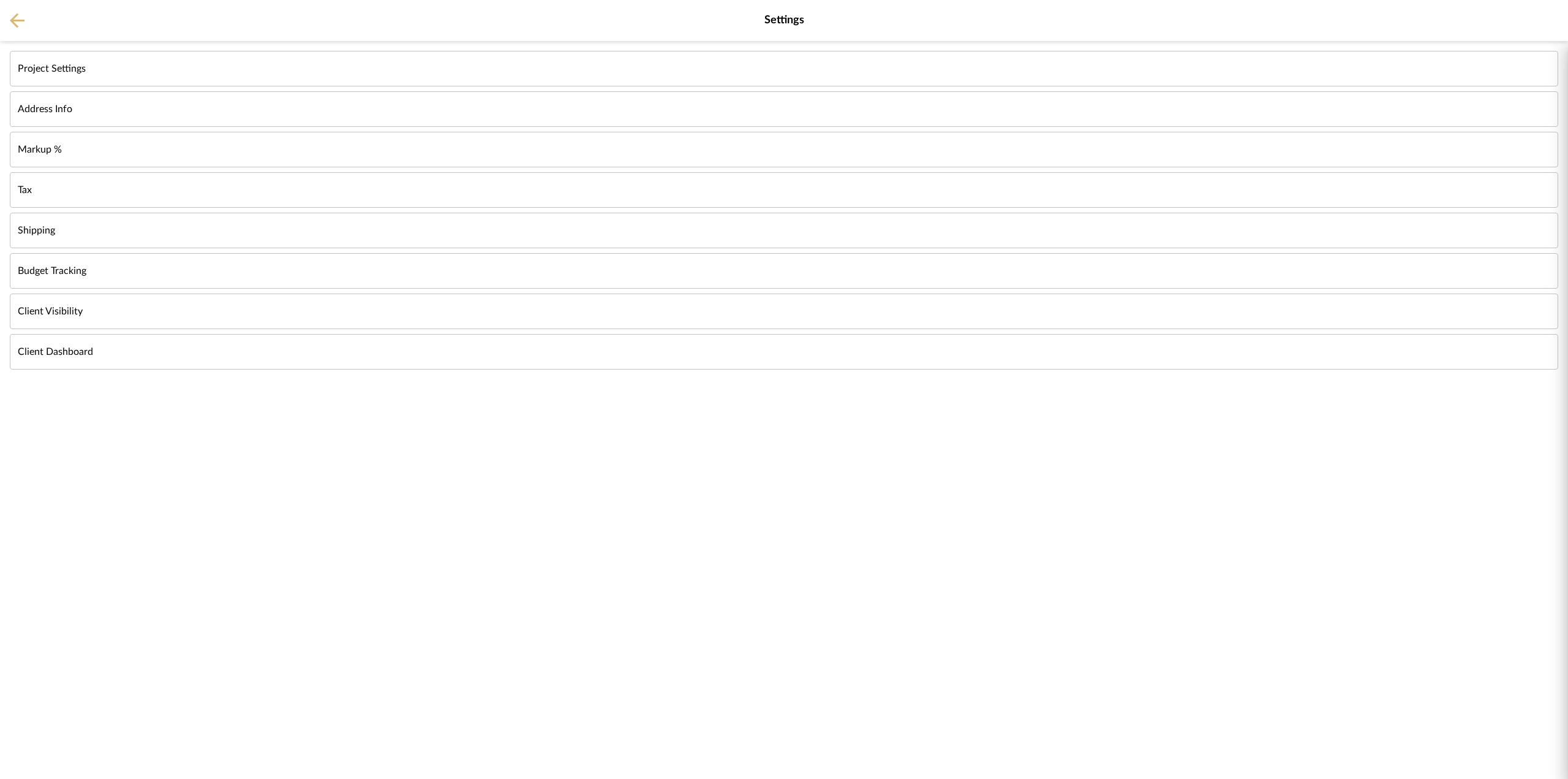
click at [20, 18] on icon at bounding box center [17, 20] width 14 height 15
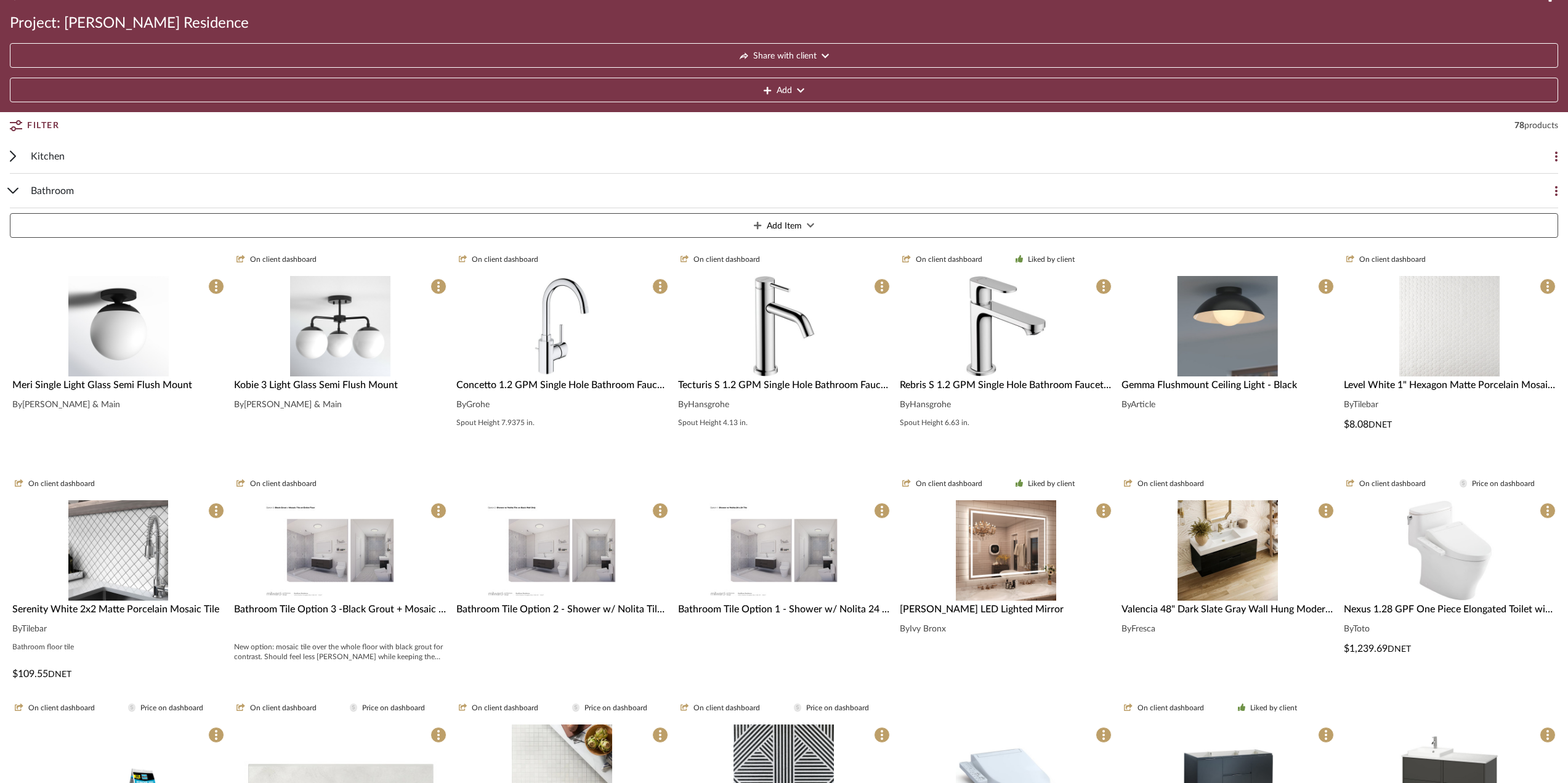
scroll to position [124, 0]
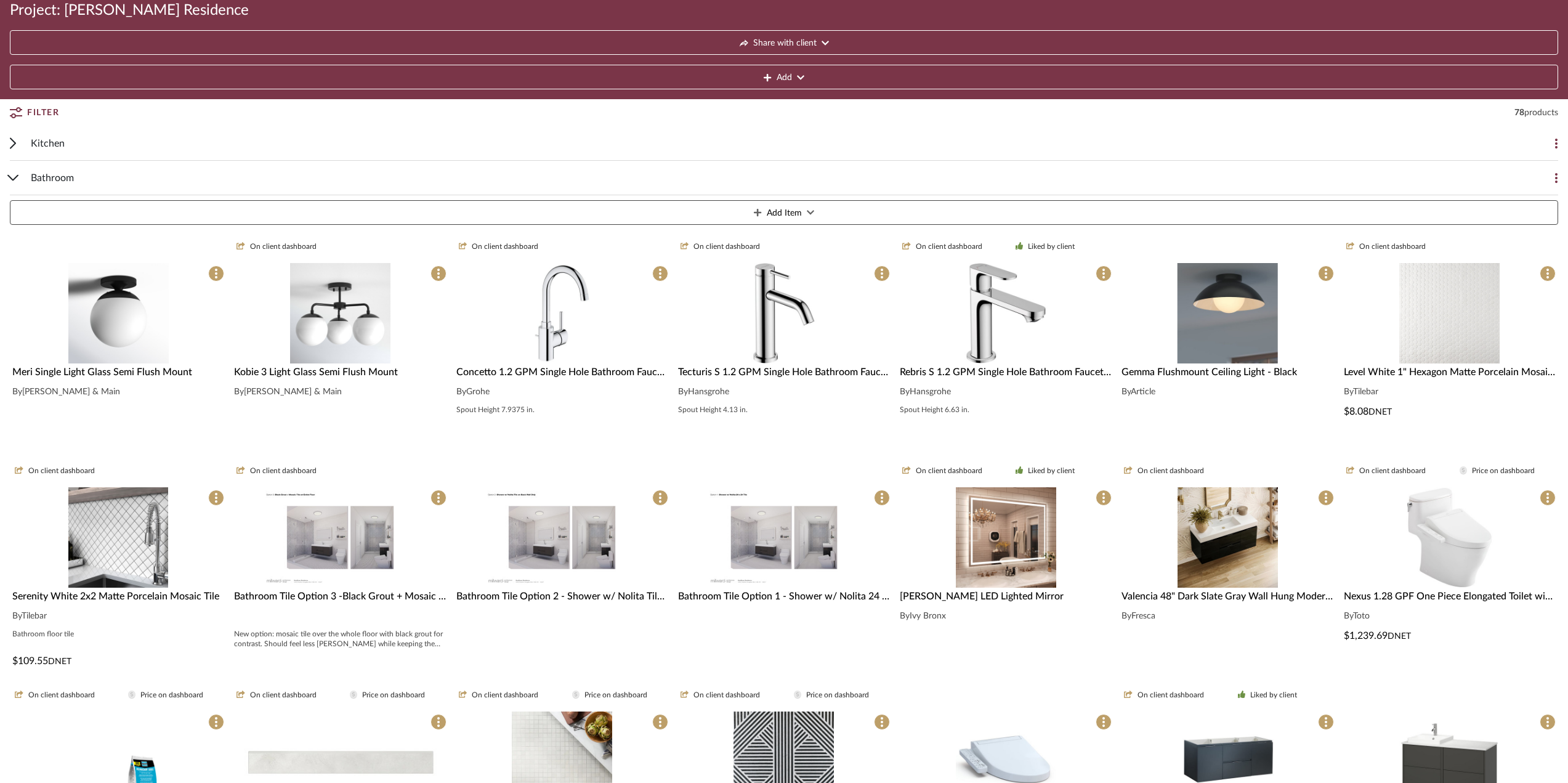
click at [22, 176] on div "Bathroom Add Item" at bounding box center [784, 195] width 1549 height 69
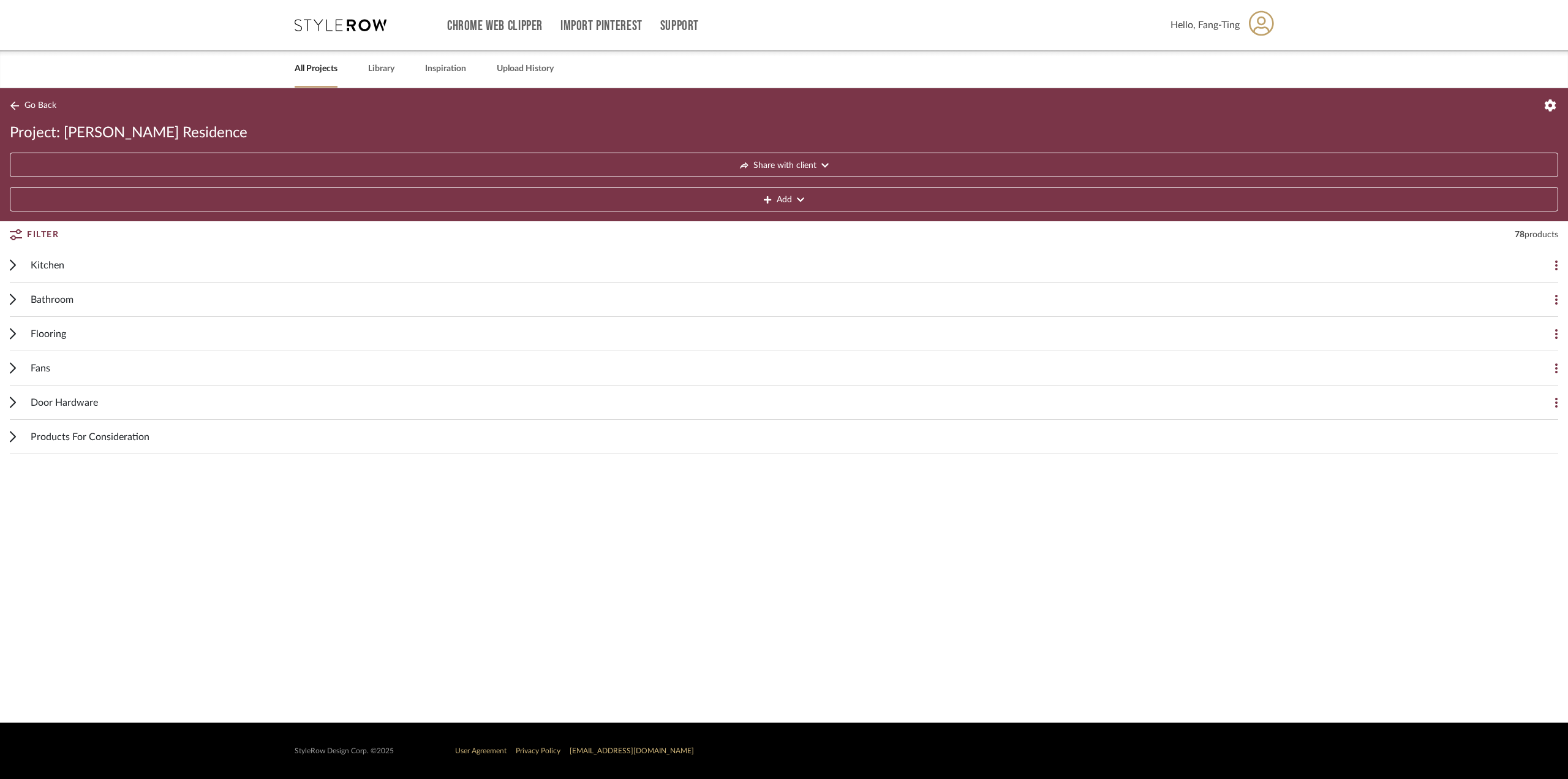
click at [7, 259] on cdk-accordion-item "Flooring Add Item On client dashboard 5-3/4”x1/2” Engineered Flooring 7608 Oak …" at bounding box center [784, 334] width 1568 height 34
click at [18, 259] on div "Flooring Add Item" at bounding box center [784, 334] width 1549 height 34
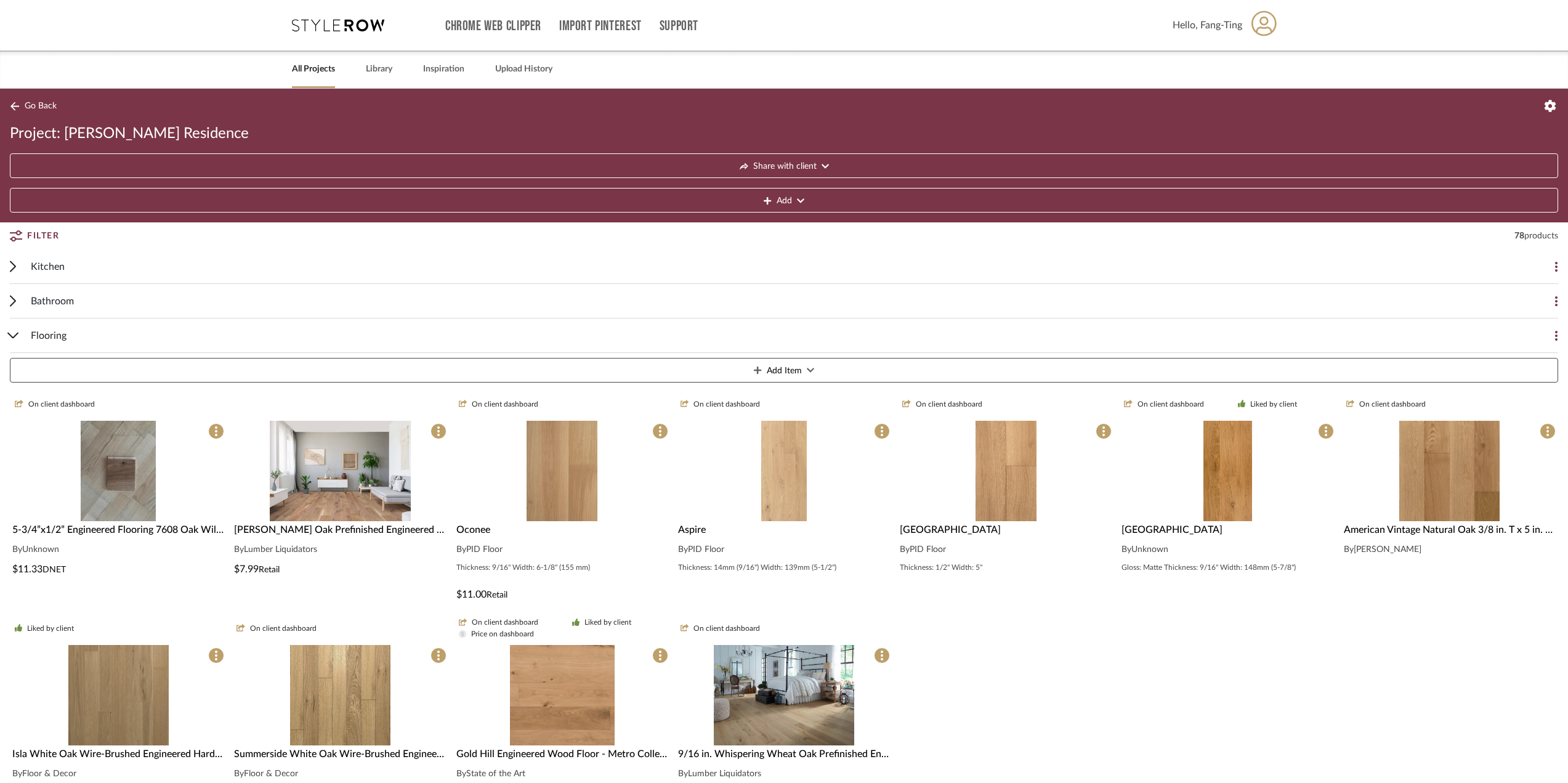
click at [0, 0] on img at bounding box center [0, 0] width 0 height 0
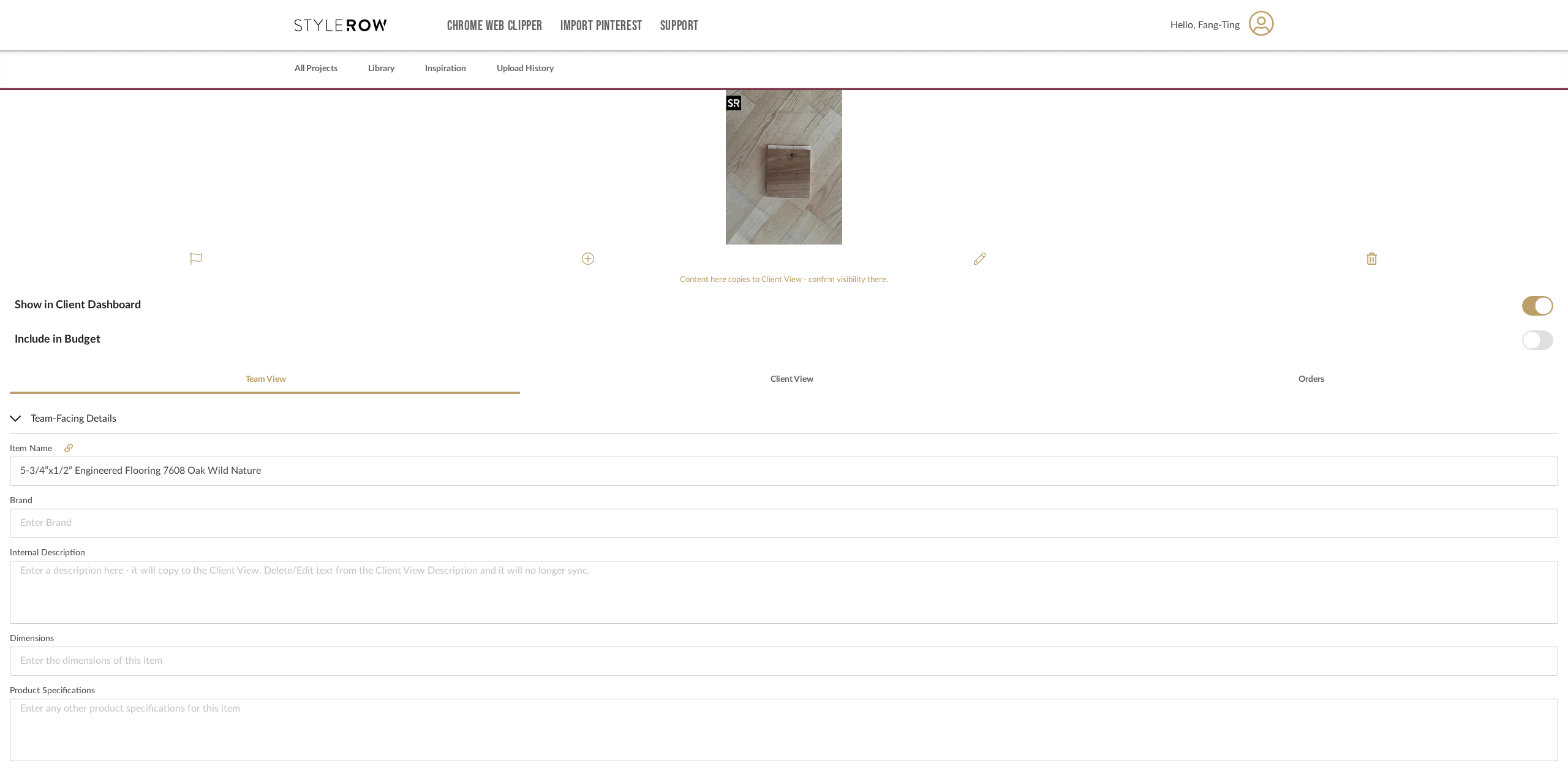
click at [522, 162] on img "0" at bounding box center [784, 167] width 116 height 154
click at [522, 185] on img "0" at bounding box center [784, 167] width 116 height 154
click at [522, 164] on img "0" at bounding box center [784, 167] width 116 height 154
click at [522, 206] on img "0" at bounding box center [784, 167] width 116 height 154
click at [522, 186] on img "0" at bounding box center [784, 167] width 116 height 154
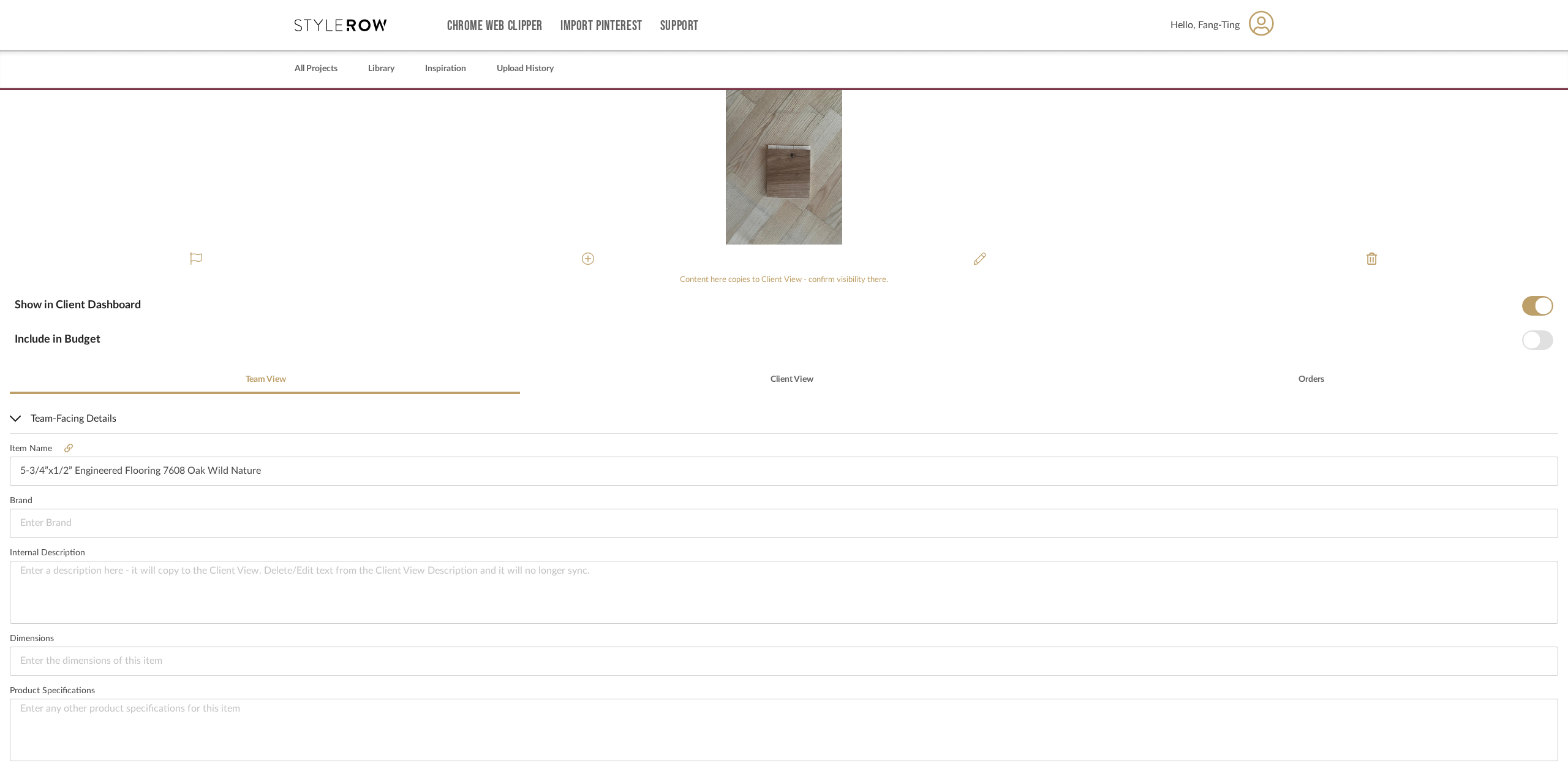
click at [364, 14] on div "Chrome Web Clipper Import Pinterest Support All Projects Library Inspiration Up…" at bounding box center [784, 25] width 980 height 50
click at [364, 30] on icon at bounding box center [340, 25] width 92 height 12
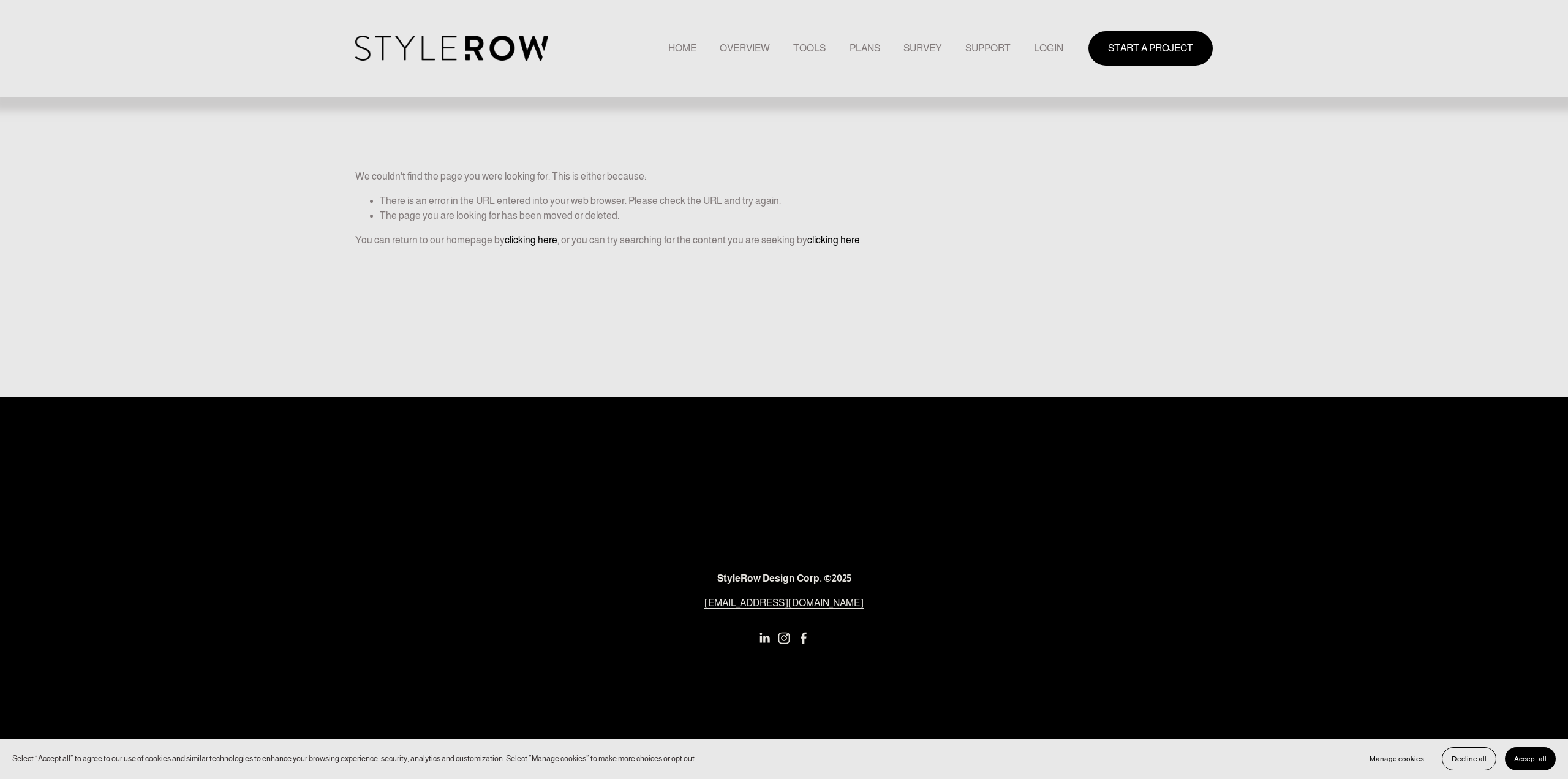
click at [475, 38] on img at bounding box center [452, 48] width 193 height 25
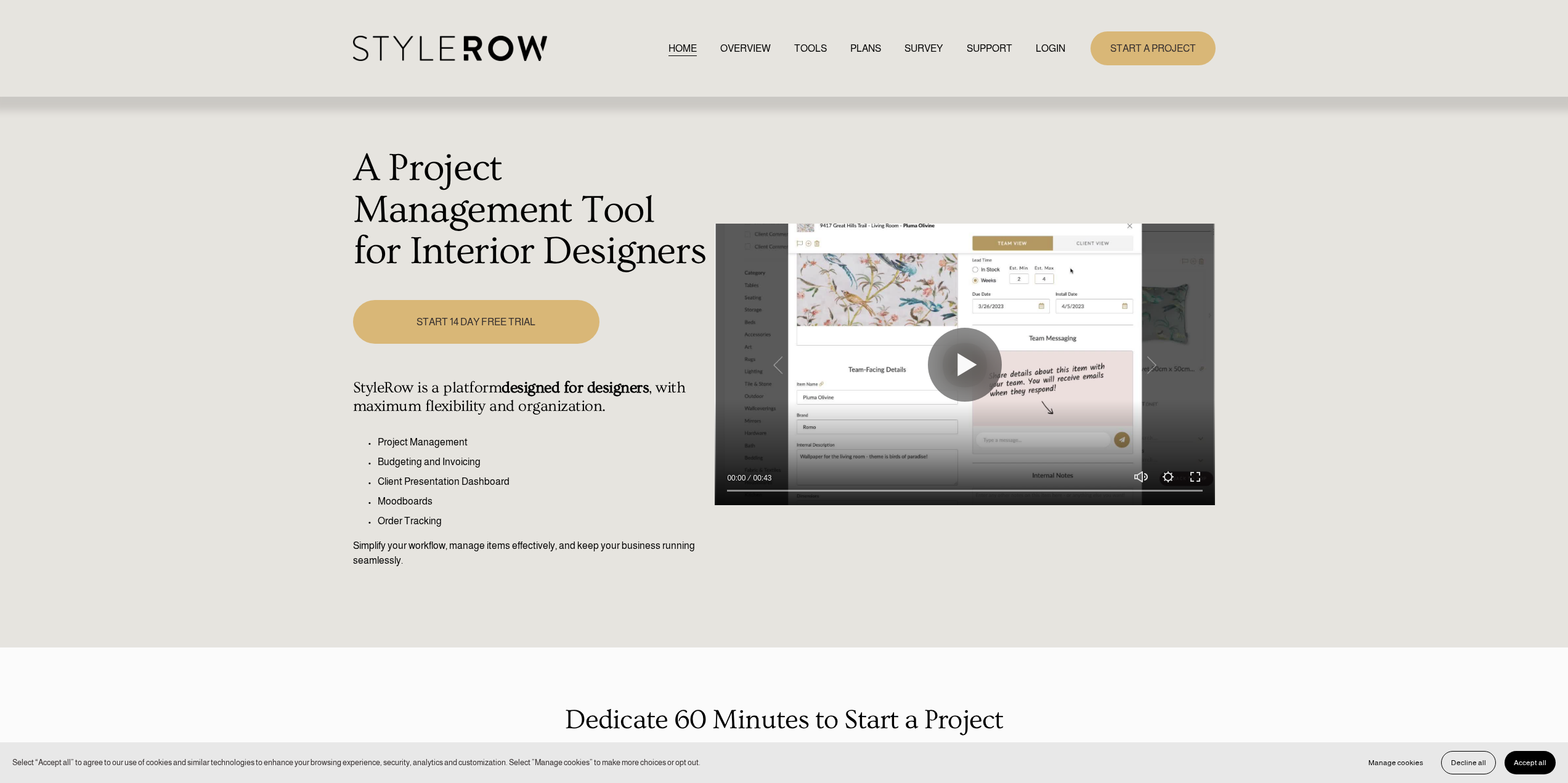
click at [1041, 45] on link "LOGIN" at bounding box center [1050, 48] width 30 height 17
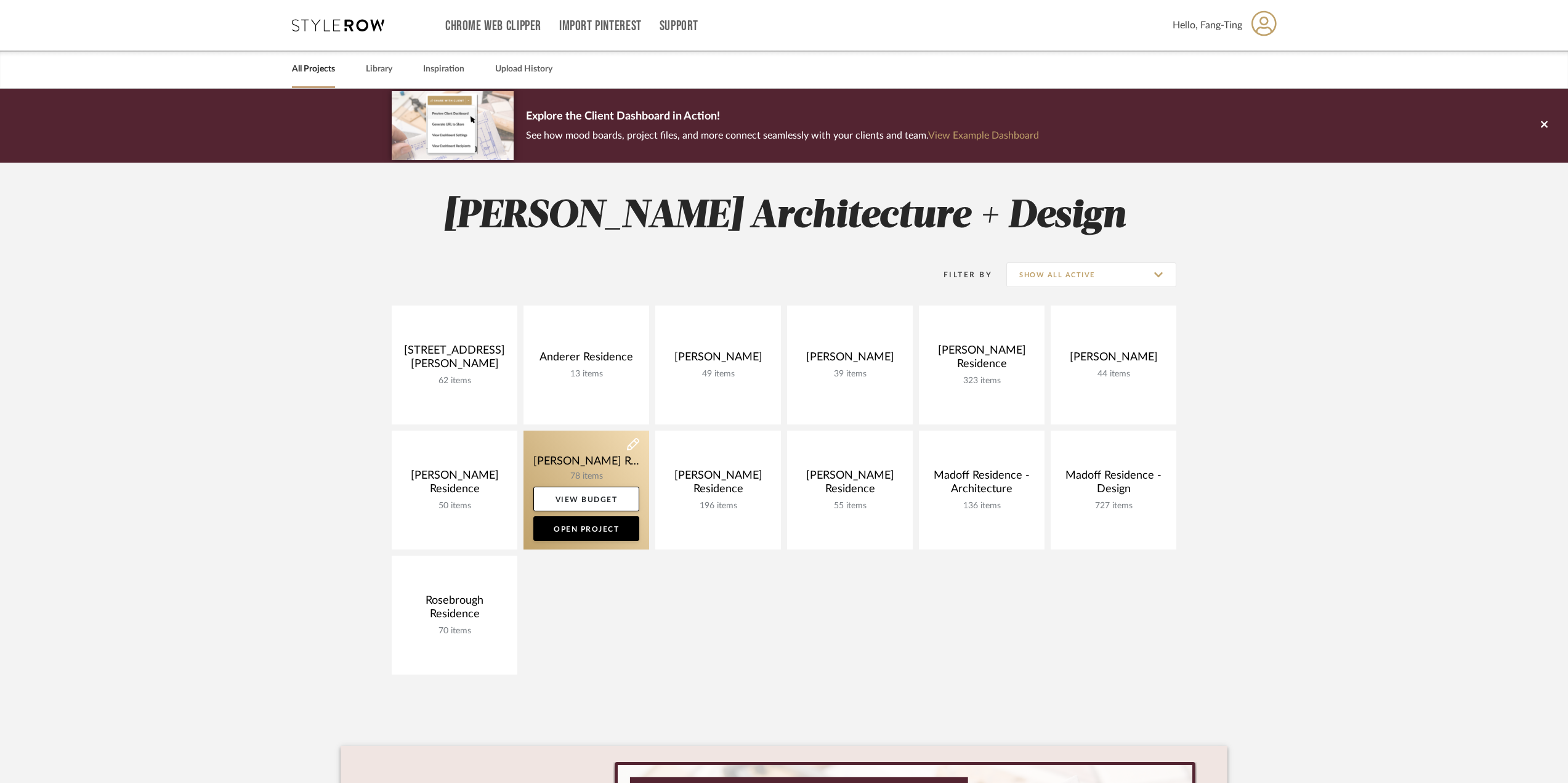
click at [579, 465] on link at bounding box center [587, 490] width 126 height 119
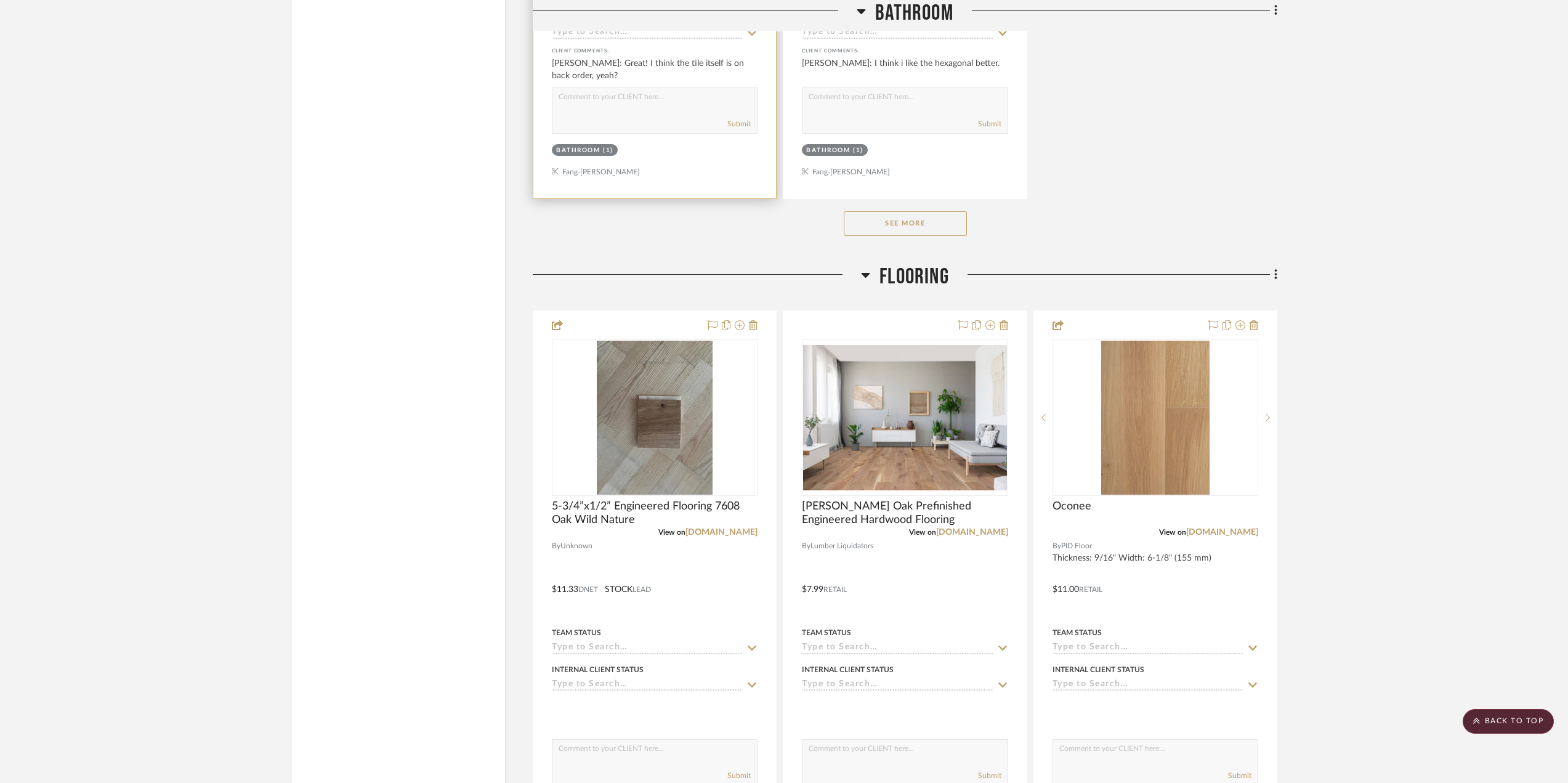
scroll to position [3572, 0]
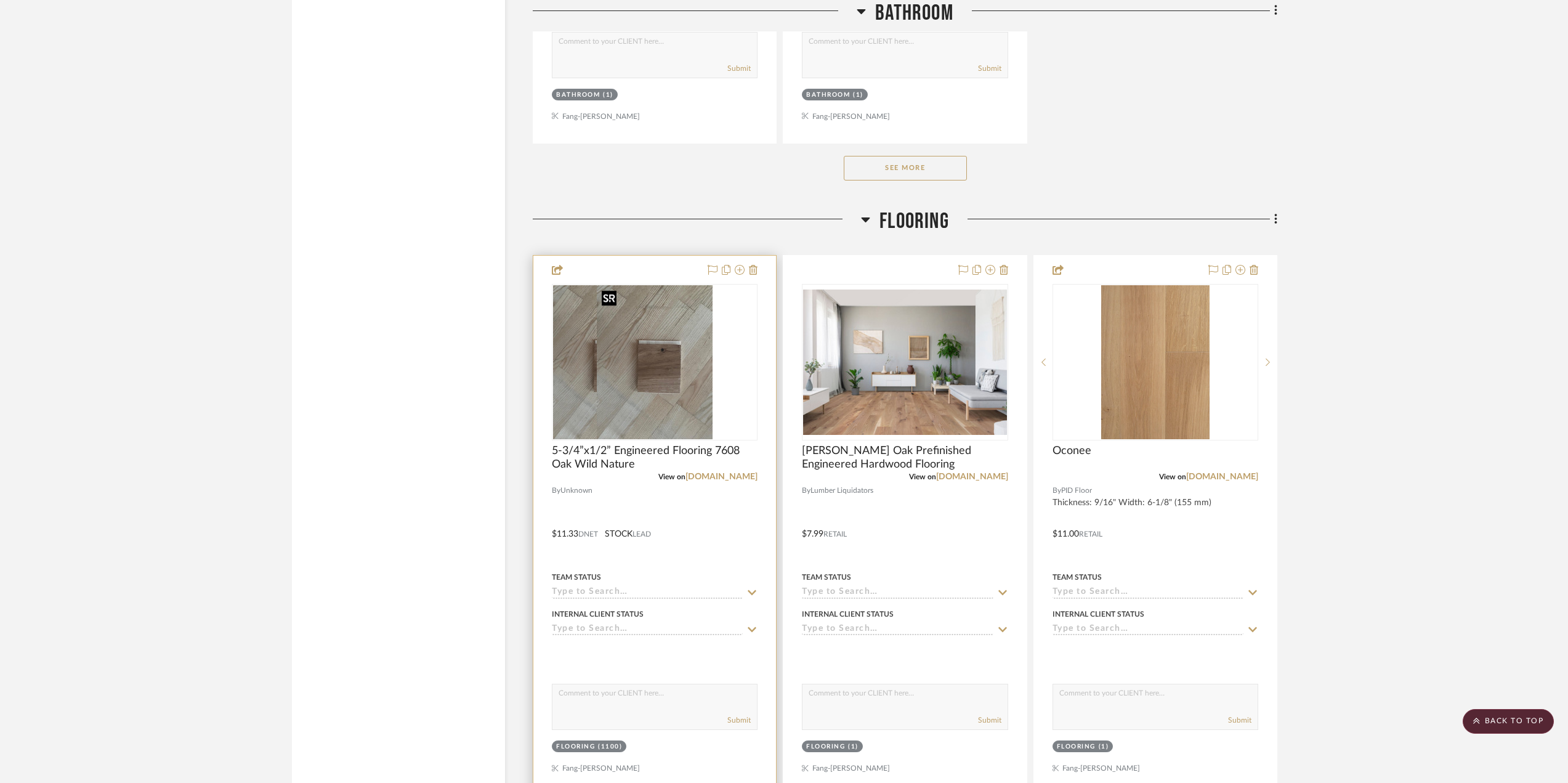
click at [699, 335] on div at bounding box center [655, 362] width 205 height 156
click at [656, 383] on img "0" at bounding box center [655, 362] width 116 height 154
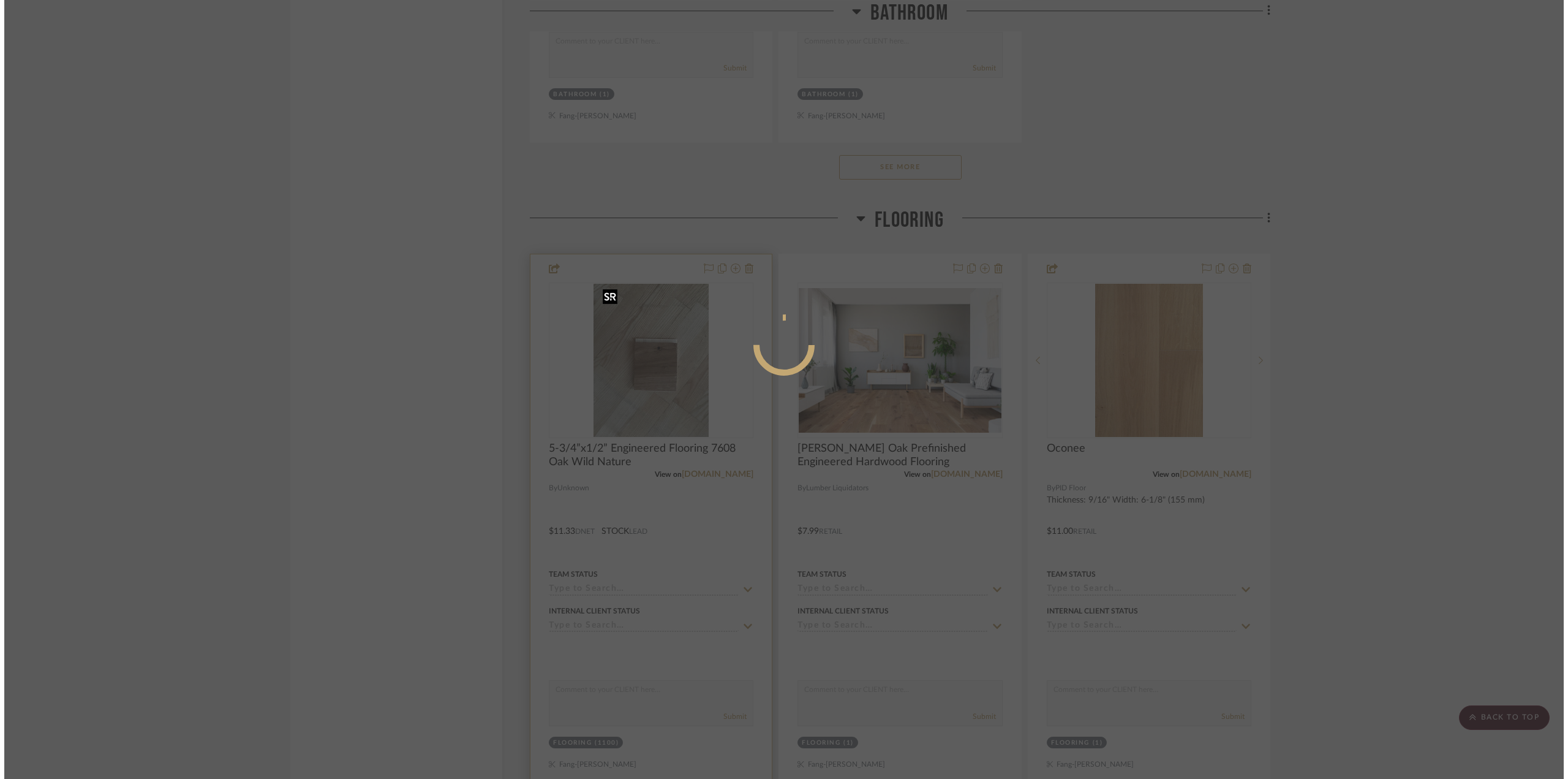
scroll to position [0, 0]
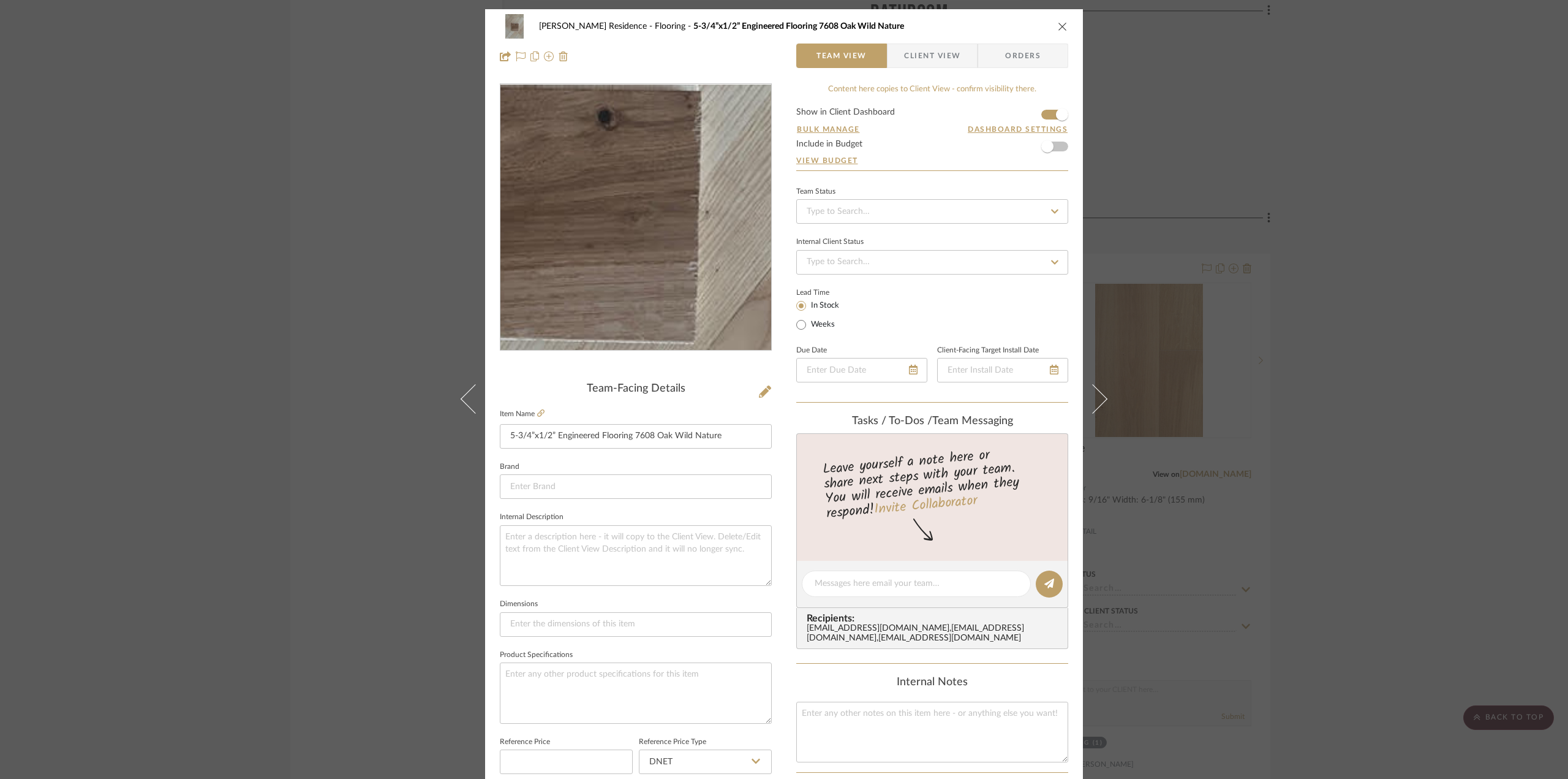
click at [655, 230] on img "0" at bounding box center [636, 217] width 199 height 266
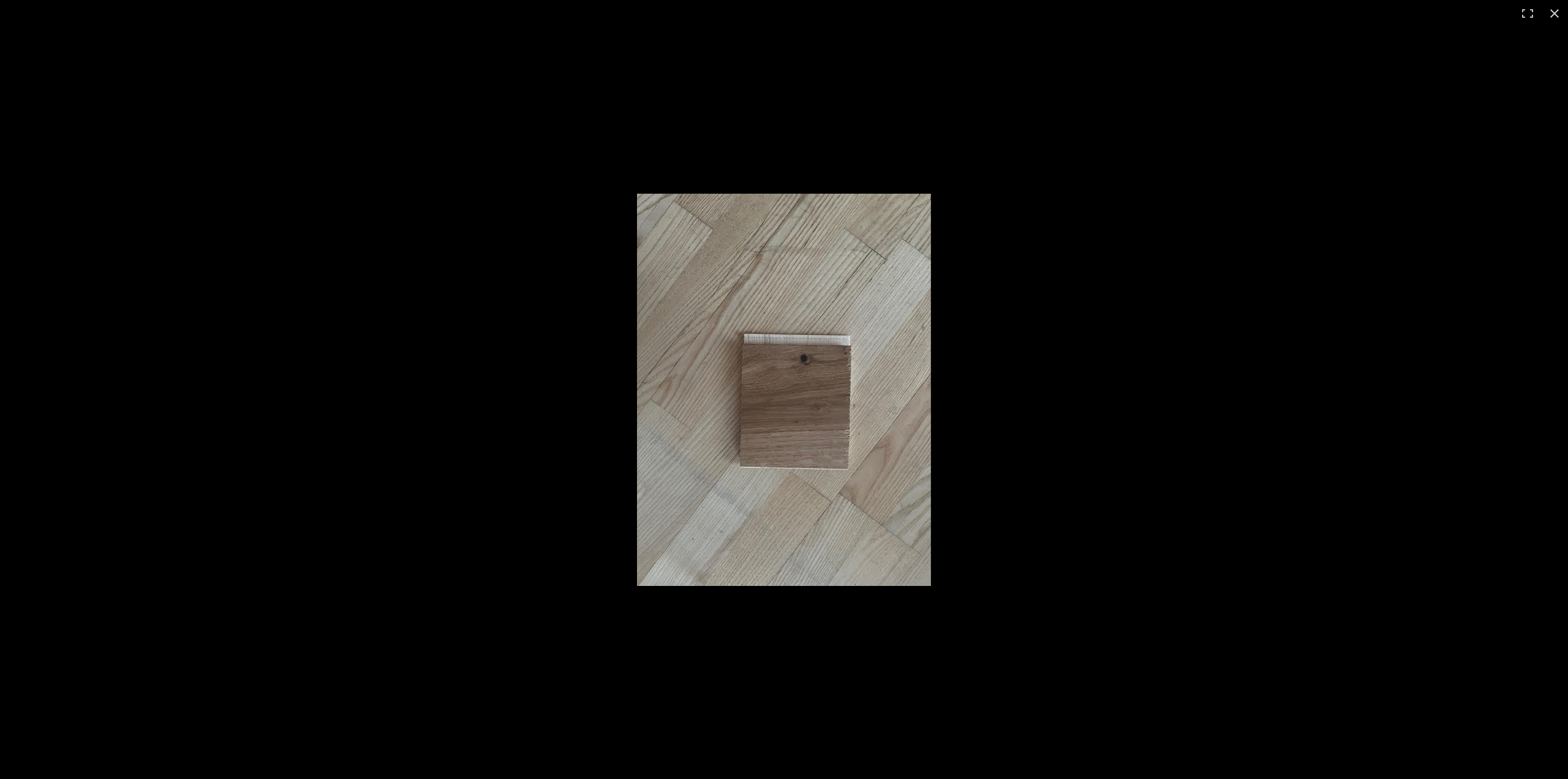
click at [538, 415] on div at bounding box center [784, 390] width 1568 height 779
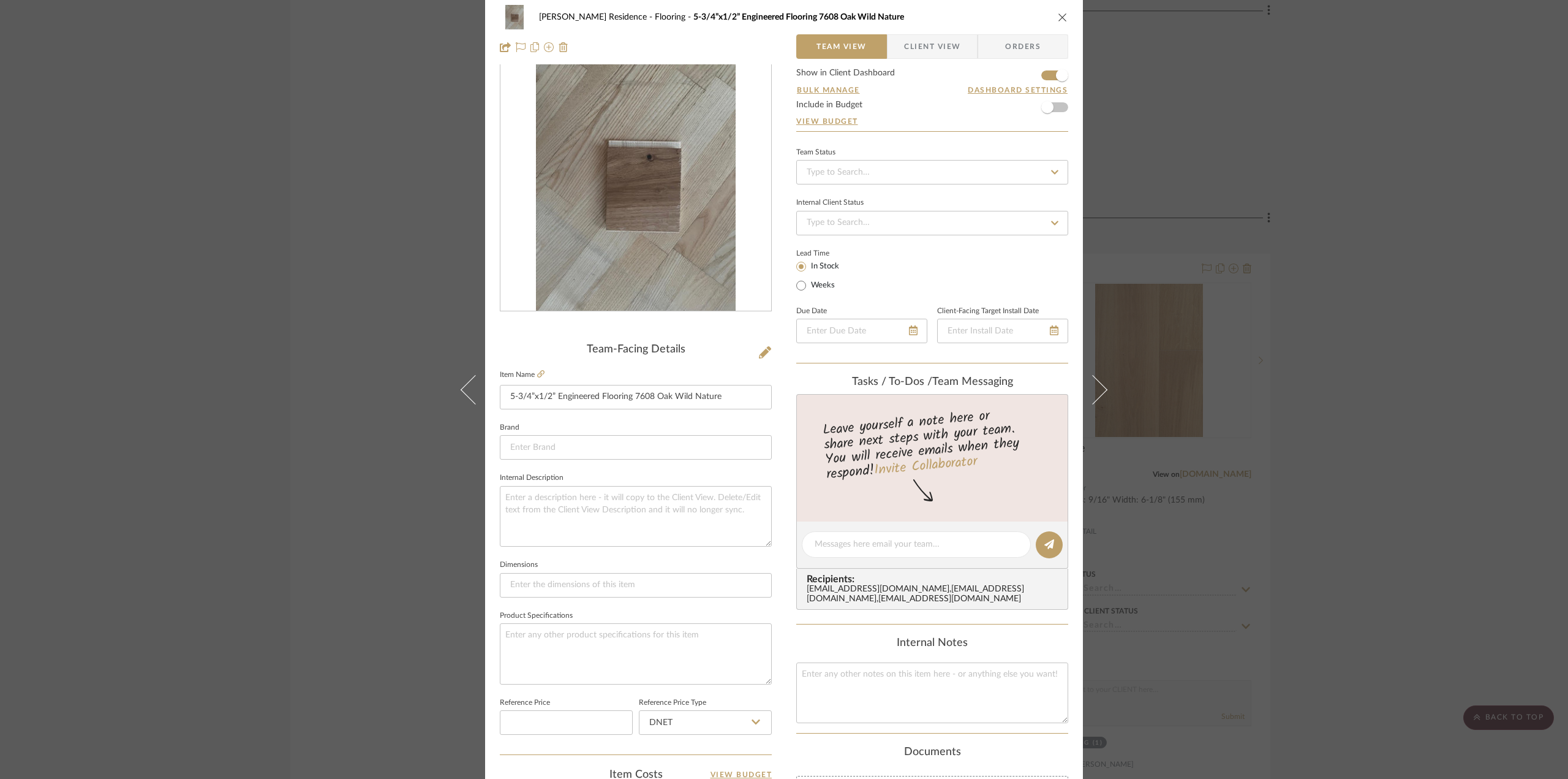
scroll to position [61, 0]
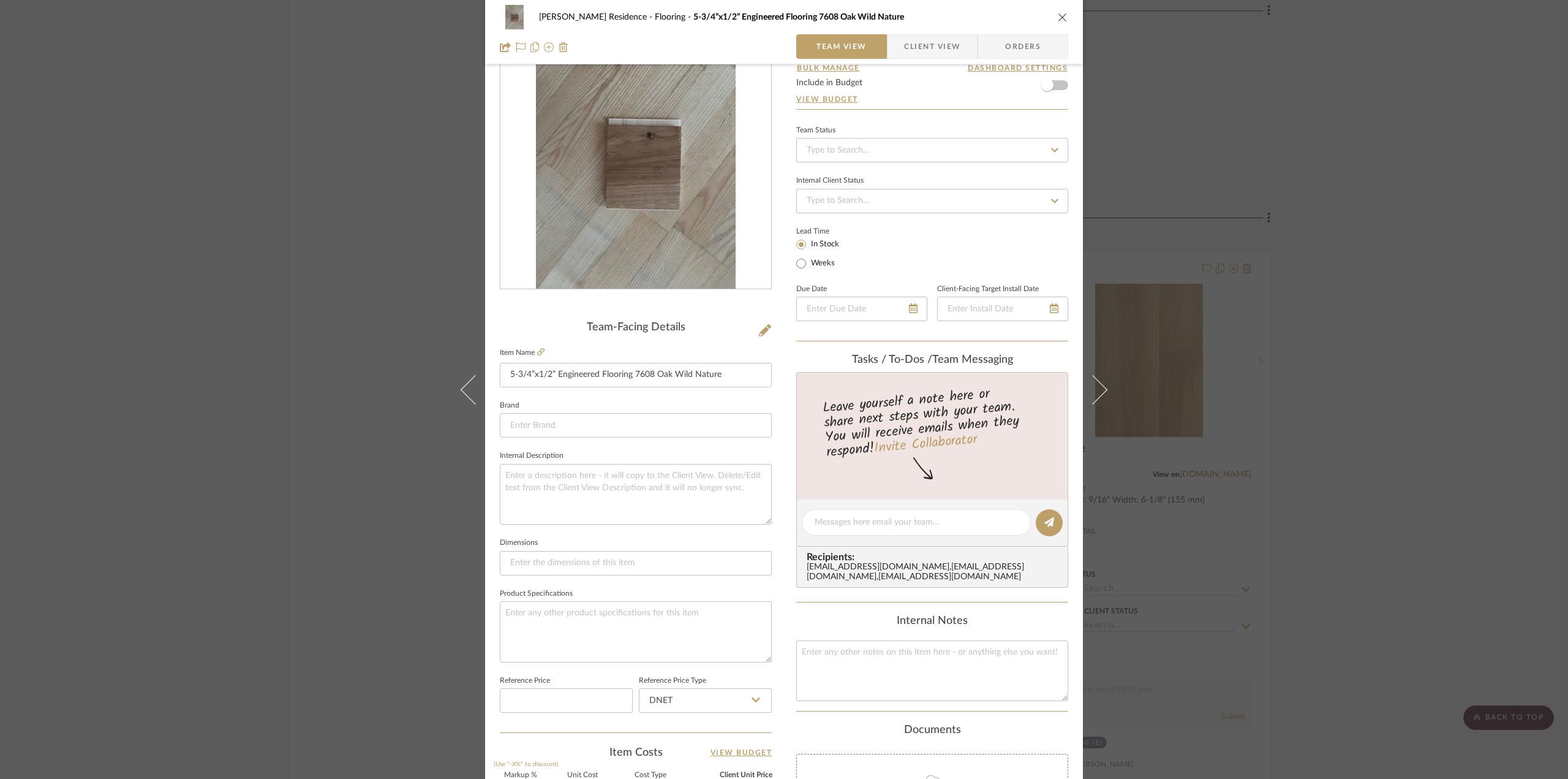
click at [906, 41] on span "Client View" at bounding box center [932, 46] width 57 height 25
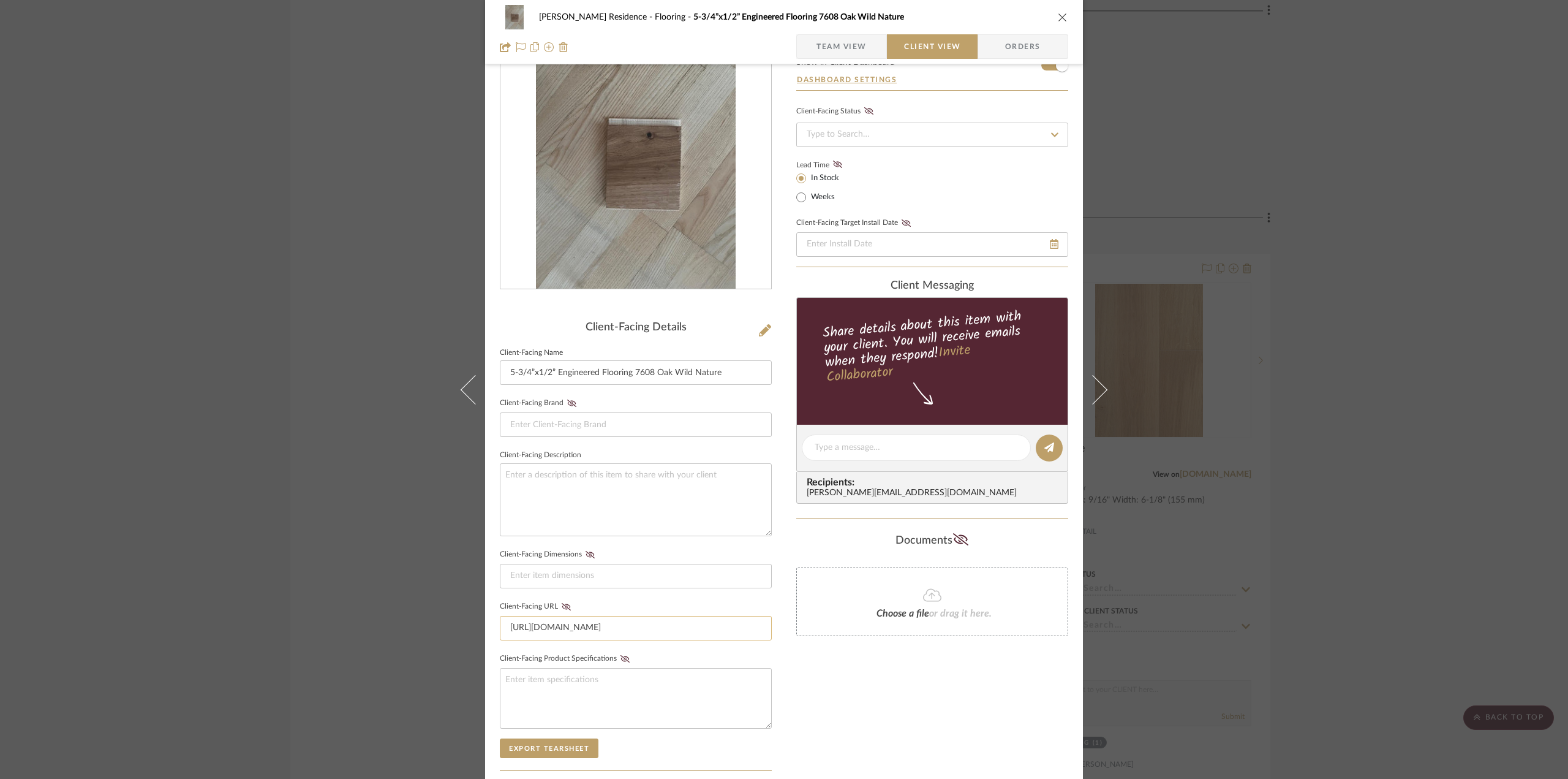
click at [569, 627] on input "https://doc-0c-c8-apps-viewer.googleusercontent.com/viewer/secure/pdf/9ocr4r535…" at bounding box center [635, 627] width 272 height 25
